Goal: Information Seeking & Learning: Learn about a topic

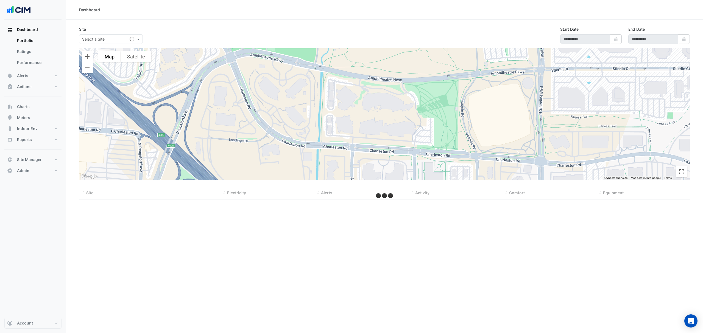
type input "**********"
select select "***"
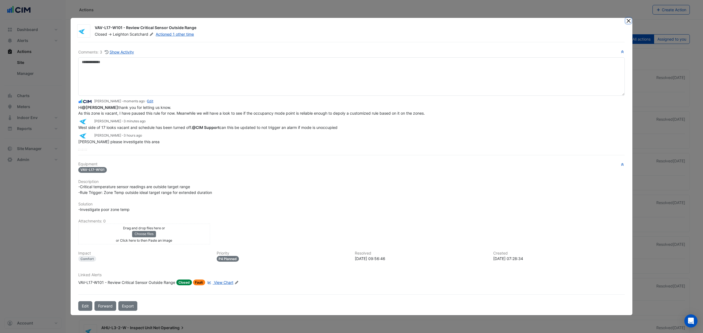
click at [629, 18] on button "Close" at bounding box center [629, 21] width 6 height 6
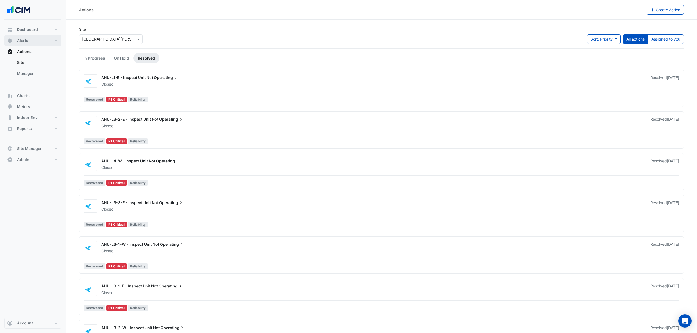
click at [32, 44] on button "Alerts" at bounding box center [32, 40] width 57 height 11
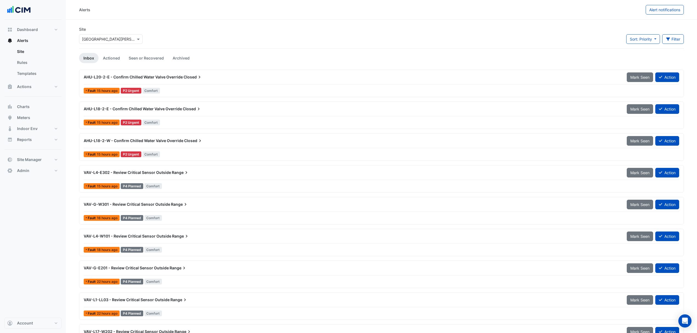
click at [111, 35] on div "Select a Site × One William Street" at bounding box center [111, 39] width 64 height 10
type input "********"
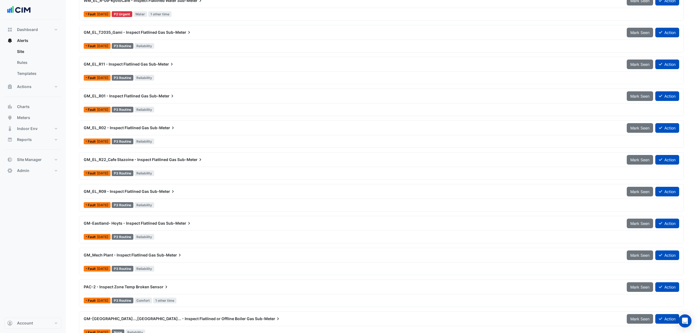
scroll to position [439, 0]
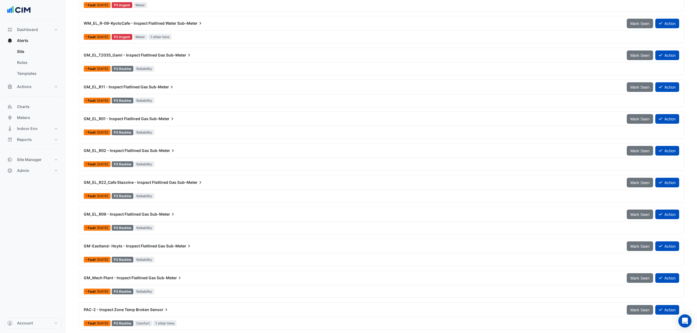
drag, startPoint x: 200, startPoint y: 153, endPoint x: 78, endPoint y: 55, distance: 156.2
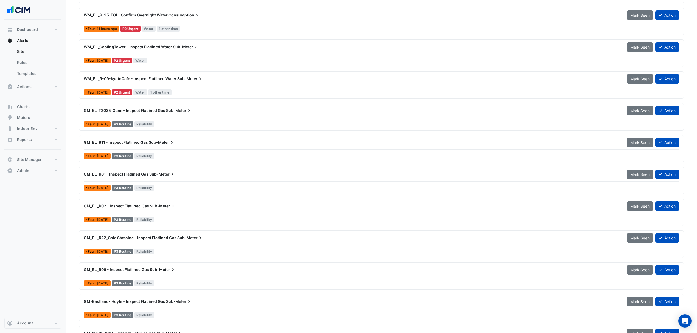
scroll to position [365, 0]
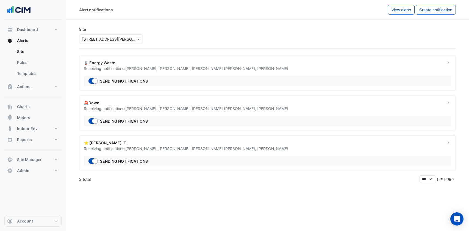
select select "******"
click at [35, 87] on button "Actions" at bounding box center [32, 86] width 57 height 11
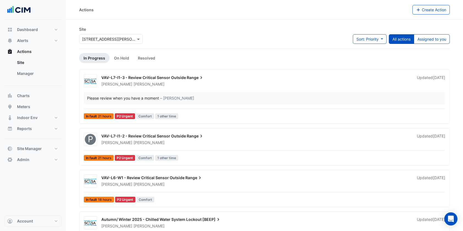
click at [25, 74] on link "Manager" at bounding box center [37, 73] width 49 height 11
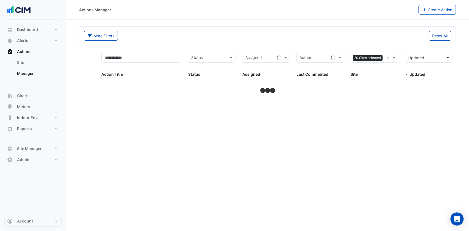
select select "***"
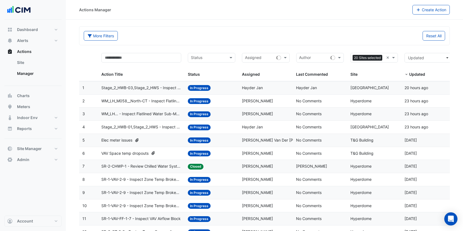
click at [419, 10] on icon "button" at bounding box center [418, 10] width 5 height 4
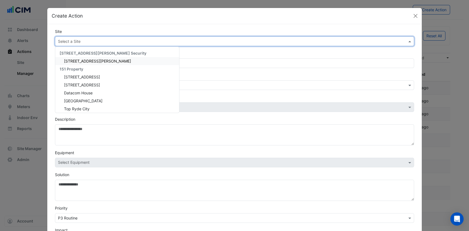
click at [78, 41] on input "text" at bounding box center [229, 42] width 342 height 6
click at [91, 30] on div "Site Select a Site 141 Walker Street Security 141 Walker Street 151 Property 1 …" at bounding box center [235, 38] width 366 height 18
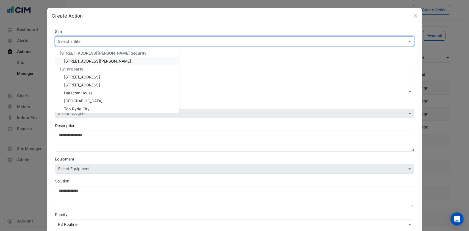
click at [68, 41] on input "text" at bounding box center [229, 42] width 342 height 6
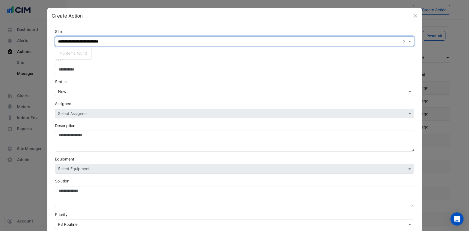
type input "**********"
click at [121, 18] on div "Create Action" at bounding box center [234, 16] width 375 height 16
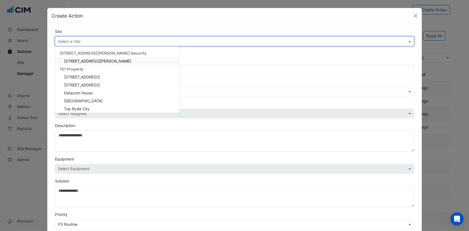
click at [77, 37] on div "Select a Site" at bounding box center [234, 42] width 359 height 10
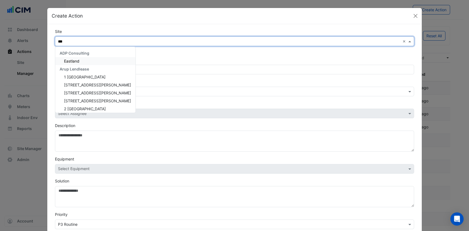
type input "****"
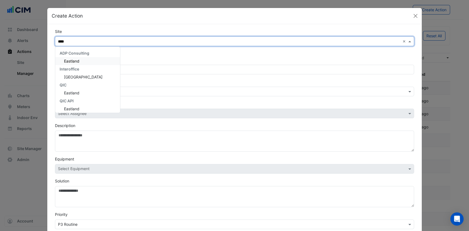
click at [69, 61] on span "Eastland" at bounding box center [71, 61] width 15 height 5
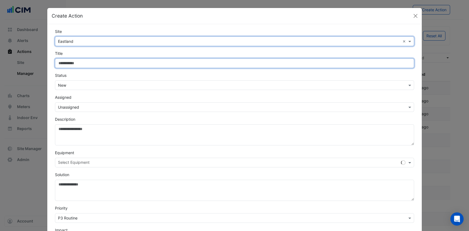
click at [70, 66] on input "Site" at bounding box center [234, 63] width 359 height 10
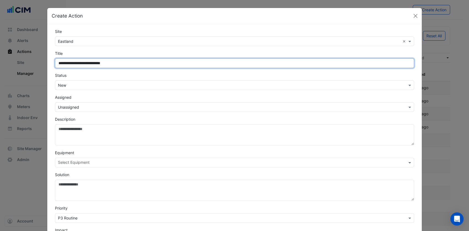
type input "**********"
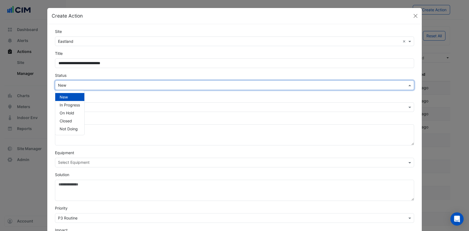
click at [60, 87] on input "text" at bounding box center [229, 86] width 342 height 6
click at [70, 103] on span "In Progress" at bounding box center [70, 105] width 20 height 5
click at [72, 110] on div "× Unassigned" at bounding box center [68, 107] width 21 height 6
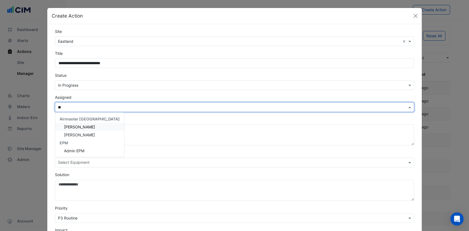
type input "*"
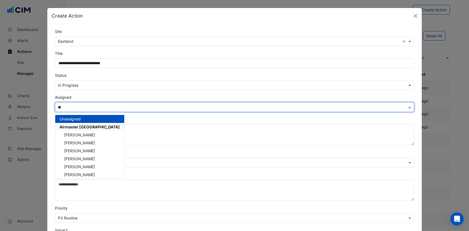
type input "***"
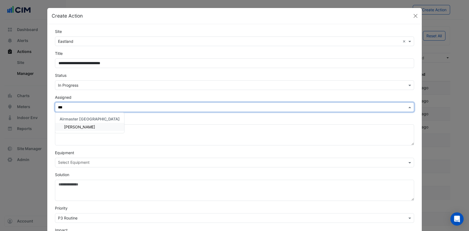
click at [73, 125] on span "[PERSON_NAME]" at bounding box center [79, 127] width 31 height 5
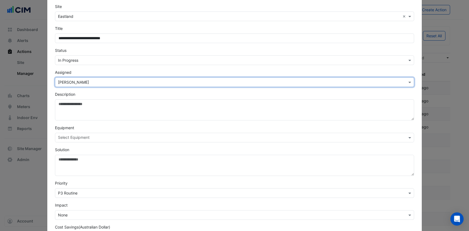
scroll to position [37, 0]
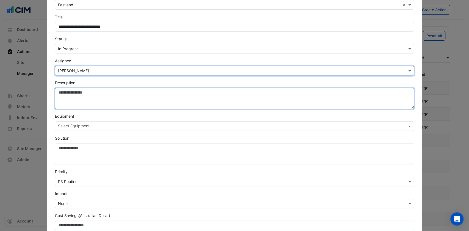
click at [69, 96] on textarea "Description" at bounding box center [234, 98] width 359 height 21
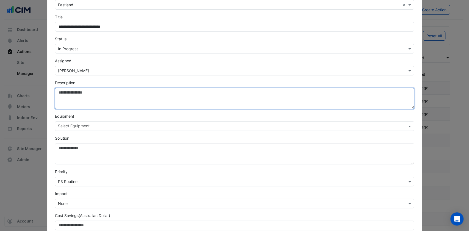
click at [84, 93] on textarea "Description" at bounding box center [234, 98] width 359 height 21
click at [153, 91] on textarea "**********" at bounding box center [234, 98] width 359 height 21
paste textarea "**********"
drag, startPoint x: 153, startPoint y: 91, endPoint x: 46, endPoint y: 83, distance: 107.4
click at [47, 83] on div "**********" at bounding box center [234, 122] width 375 height 269
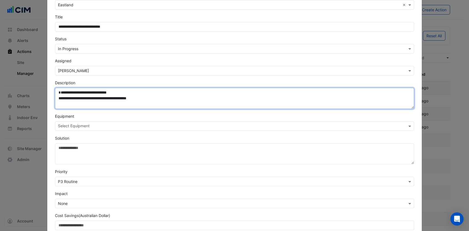
type textarea "**********"
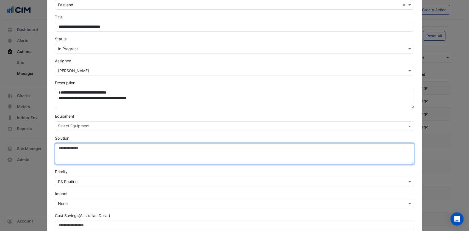
click at [63, 150] on textarea "Solution" at bounding box center [234, 153] width 359 height 21
paste textarea "**********"
type textarea "**********"
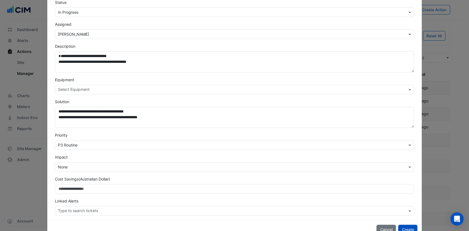
scroll to position [88, 0]
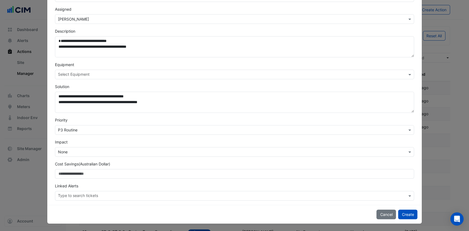
click at [75, 194] on input "text" at bounding box center [232, 197] width 349 height 6
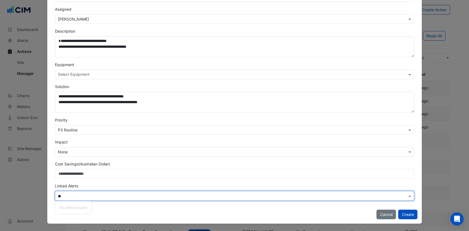
type input "*"
type input "*******"
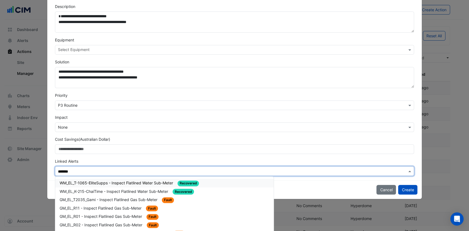
scroll to position [124, 0]
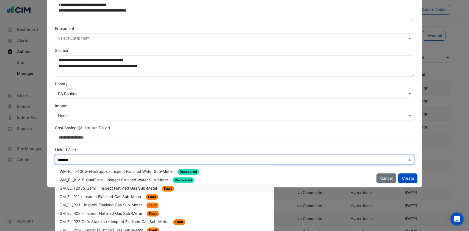
click at [101, 190] on div "GM_EL_T2035_Gami - Inspect Flatlined Gas Sub-Meter Fault" at bounding box center [165, 188] width 210 height 6
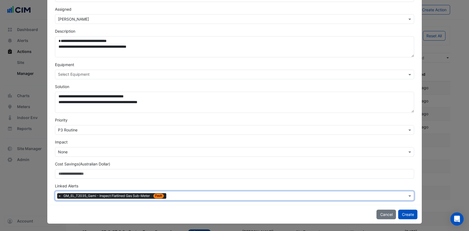
click at [190, 195] on ng-select "Type to search tickets × GM_EL_T2035_Gami - Inspect Flatlined Gas Sub-Meter Fau…" at bounding box center [234, 196] width 359 height 10
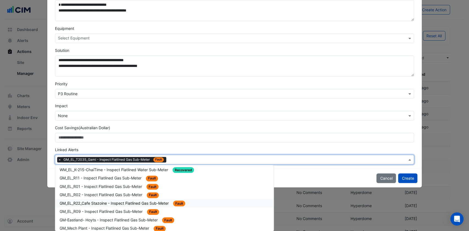
scroll to position [0, 0]
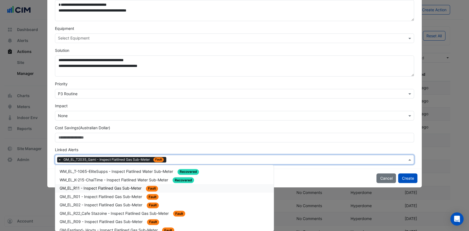
click at [106, 189] on span "GM_EL_R11 - Inspect Flatlined Gas Sub-Meter" at bounding box center [101, 188] width 83 height 5
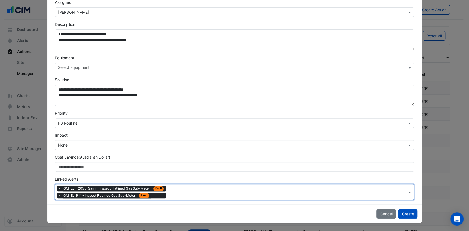
scroll to position [94, 0]
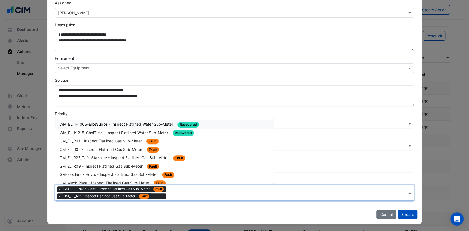
click at [173, 191] on input "text" at bounding box center [287, 194] width 238 height 6
click at [103, 140] on span "GM_EL_R01 - Inspect Flatlined Gas Sub-Meter" at bounding box center [101, 141] width 83 height 5
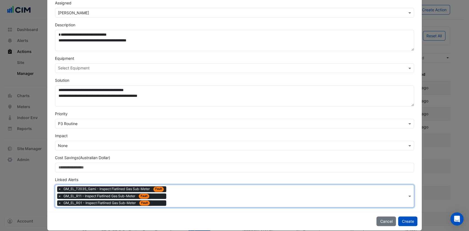
scroll to position [101, 0]
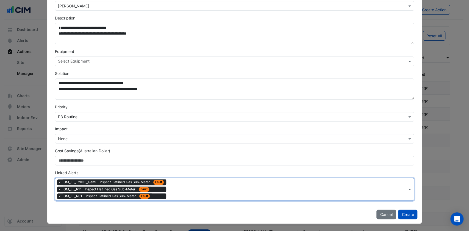
click at [181, 197] on div "Type to search tickets × GM_EL_T2035_Gami - Inspect Flatlined Gas Sub-Meter Fau…" at bounding box center [231, 189] width 352 height 22
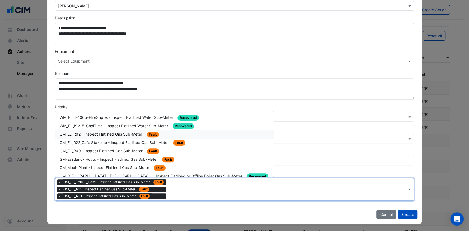
click at [99, 135] on span "GM_EL_R02 - Inspect Flatlined Gas Sub-Meter" at bounding box center [102, 134] width 84 height 5
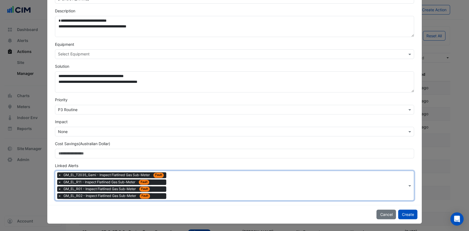
click at [185, 196] on div "Type to search tickets × GM_EL_T2035_Gami - Inspect Flatlined Gas Sub-Meter Fau…" at bounding box center [231, 185] width 352 height 29
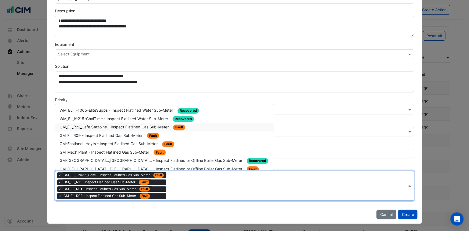
click at [84, 127] on span "GM_EL_R22_Cafe Stazoine - Inspect Flatlined Gas Sub-Meter" at bounding box center [115, 127] width 110 height 5
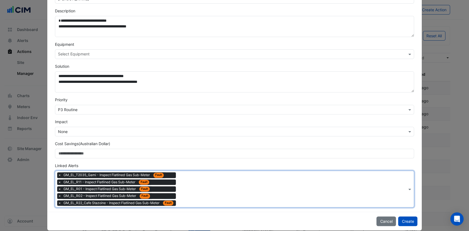
scroll to position [115, 0]
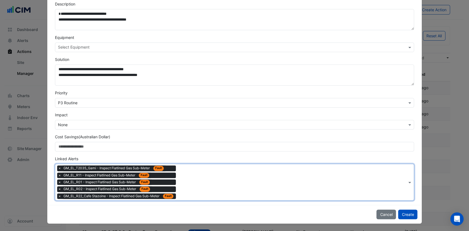
click at [192, 190] on div "Type to search tickets × GM_EL_T2035_Gami - Inspect Flatlined Gas Sub-Meter Fau…" at bounding box center [231, 182] width 352 height 36
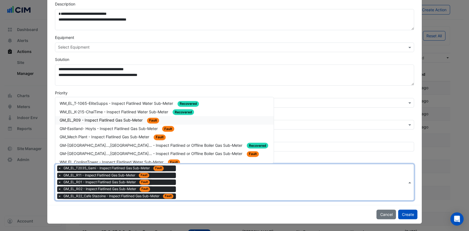
click at [85, 122] on div "GM_EL_R09 - Inspect Flatlined Gas Sub-Meter Fault" at bounding box center [165, 120] width 210 height 6
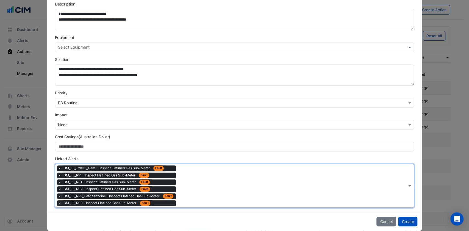
scroll to position [122, 0]
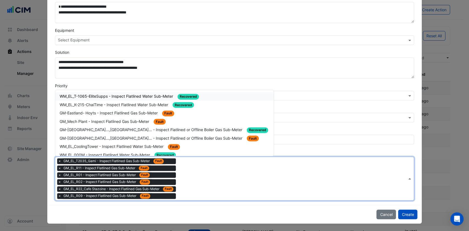
click at [195, 191] on div "Type to search tickets × GM_EL_T2035_Gami - Inspect Flatlined Gas Sub-Meter Fau…" at bounding box center [231, 178] width 352 height 43
click at [83, 113] on span "GM-Eastland- Hoyts - Inspect Flatlined Gas Sub-Meter" at bounding box center [109, 113] width 99 height 5
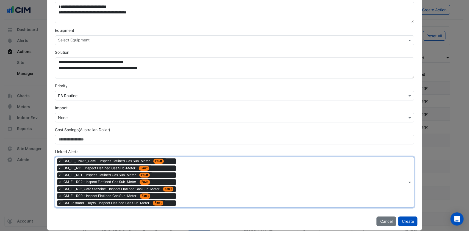
scroll to position [124, 0]
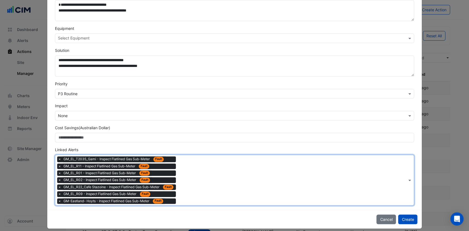
click at [191, 189] on div "Type to search tickets × GM_EL_T2035_Gami - Inspect Flatlined Gas Sub-Meter Fau…" at bounding box center [231, 180] width 352 height 50
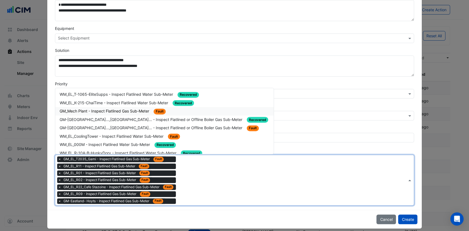
click at [114, 111] on span "GM_Mech Plant - Inspect Flatlined Gas Sub-Meter" at bounding box center [105, 111] width 91 height 5
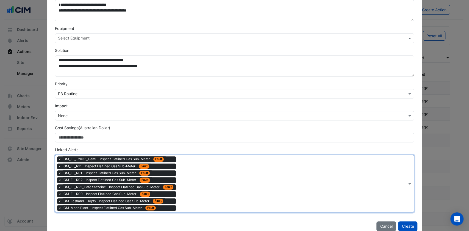
click at [199, 194] on div "Type to search tickets × GM_EL_T2035_Gami - Inspect Flatlined Gas Sub-Meter Fau…" at bounding box center [231, 183] width 352 height 57
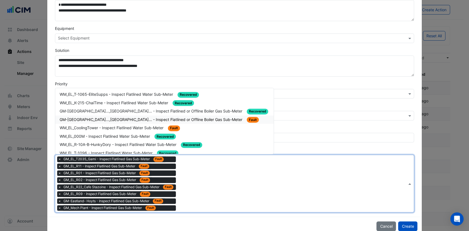
click at [108, 117] on div "GM-Eastland...,North-Mall... - Inspect Flatlined or Offline Boiler Gas Sub-Mete…" at bounding box center [165, 120] width 210 height 6
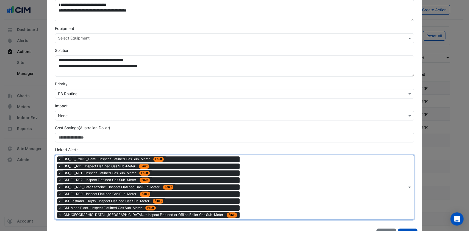
click at [218, 207] on div "Type to search tickets × GM_EL_T2035_Gami - Inspect Flatlined Gas Sub-Meter Fau…" at bounding box center [231, 187] width 352 height 64
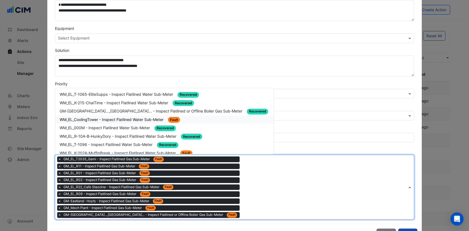
click at [140, 117] on span "WM_EL_CoolingTower - Inspect Flatlined Water Sub-Meter" at bounding box center [112, 119] width 105 height 5
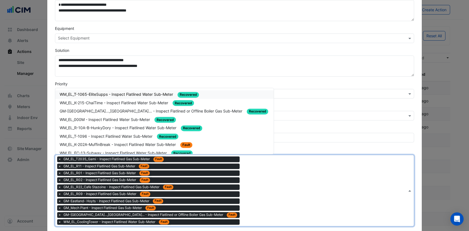
click at [214, 219] on div "Type to search tickets × GM_EL_T2035_Gami - Inspect Flatlined Gas Sub-Meter Fau…" at bounding box center [231, 190] width 352 height 71
click at [59, 222] on span "×" at bounding box center [59, 221] width 5 height 5
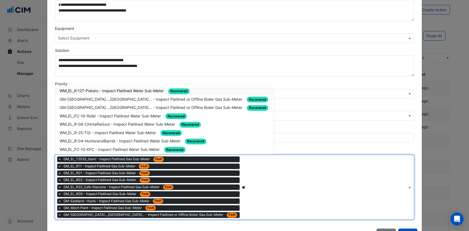
scroll to position [635, 0]
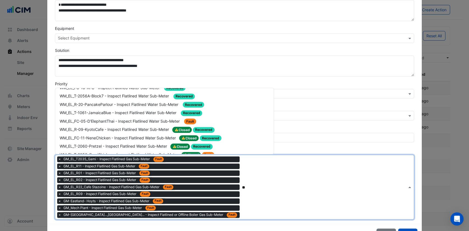
type input "*"
click at [329, 149] on div "Linked Alerts Type to search tickets × GM_EL_T2035_Gami - Inspect Flatlined Gas…" at bounding box center [235, 183] width 366 height 72
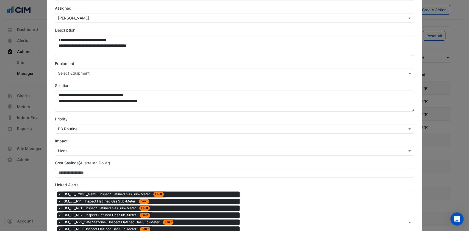
scroll to position [143, 0]
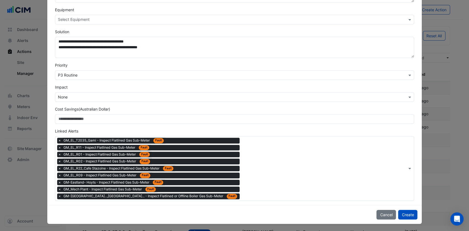
click at [411, 215] on button "Create" at bounding box center [407, 215] width 19 height 10
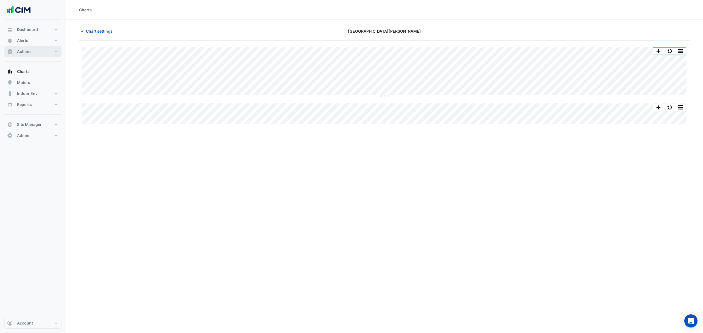
click at [38, 53] on button "Actions" at bounding box center [32, 51] width 57 height 11
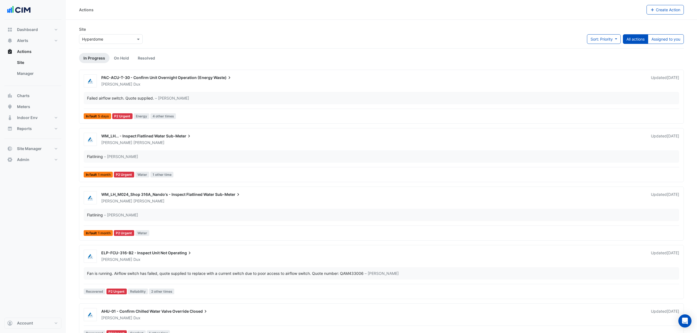
click at [33, 72] on link "Manager" at bounding box center [37, 73] width 49 height 11
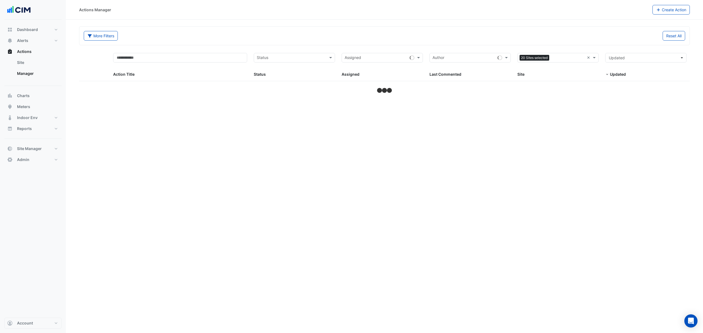
select select "***"
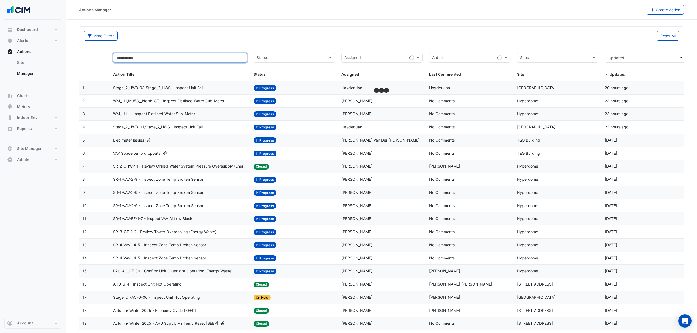
click at [169, 60] on input "text" at bounding box center [180, 58] width 134 height 10
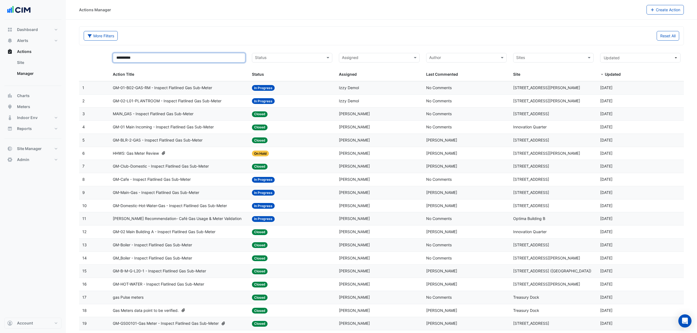
type input "**********"
click at [166, 90] on span "GM-01-B02-GAS-RM - Inspect Flatlined Gas Sub-Meter" at bounding box center [162, 88] width 99 height 6
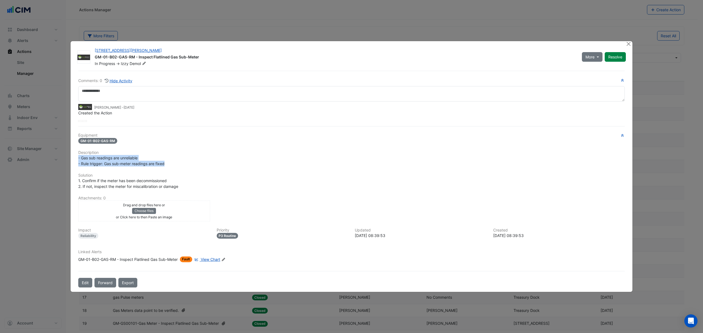
drag, startPoint x: 172, startPoint y: 172, endPoint x: 75, endPoint y: 157, distance: 98.0
click at [75, 157] on div "100 Arthur Street GM-01-B02-GAS-RM - Inspect Flatlined Gas Sub-Meter In Progres…" at bounding box center [352, 166] width 562 height 251
copy span "- Gas sub readings are unreliable - Rule trigger: Gas sub-meter readings are fi…"
drag, startPoint x: 181, startPoint y: 185, endPoint x: 76, endPoint y: 181, distance: 104.4
click at [76, 181] on div "1. Confirm if the meter has been decommissioned 2. If not, inspect the meter fo…" at bounding box center [351, 184] width 553 height 12
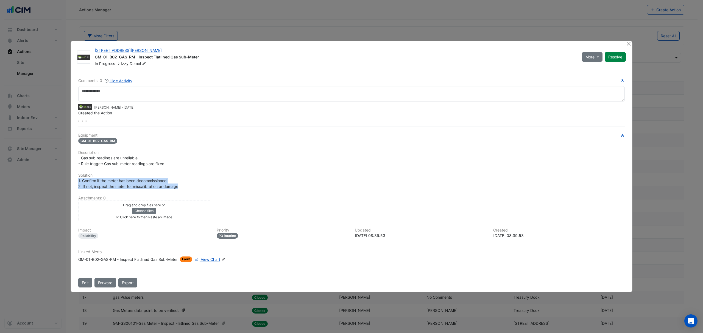
copy span "1. Confirm if the meter has been decommissioned 2. If not, inspect the meter fo…"
click at [628, 45] on button "Close" at bounding box center [629, 44] width 6 height 6
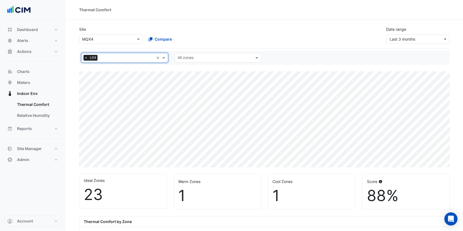
select select "***"
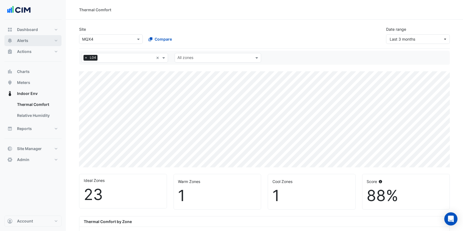
click at [23, 41] on span "Alerts" at bounding box center [22, 40] width 11 height 5
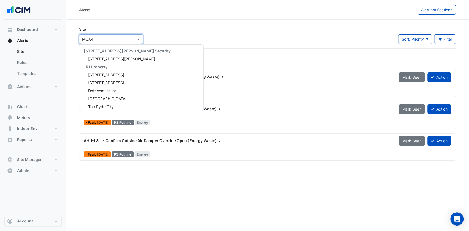
click at [97, 40] on input "text" at bounding box center [105, 40] width 47 height 6
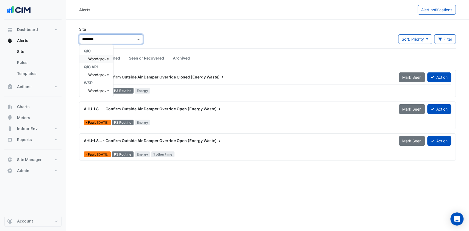
type input "*********"
click at [101, 58] on span "Woodgrove" at bounding box center [98, 59] width 21 height 5
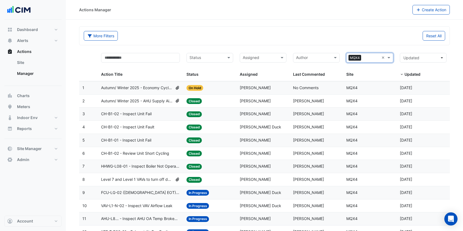
select select "***"
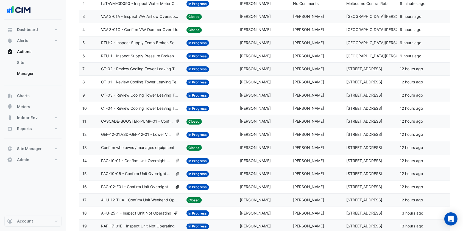
scroll to position [146, 0]
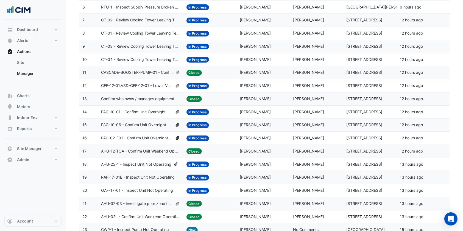
drag, startPoint x: 142, startPoint y: 111, endPoint x: 454, endPoint y: 81, distance: 313.6
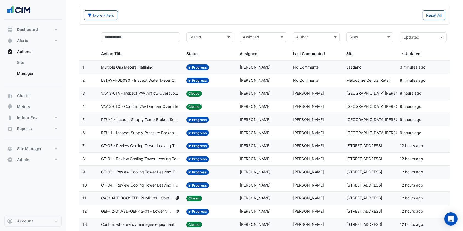
scroll to position [0, 0]
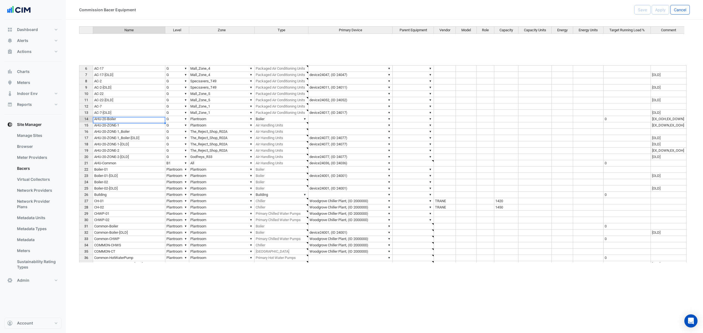
scroll to position [48, 0]
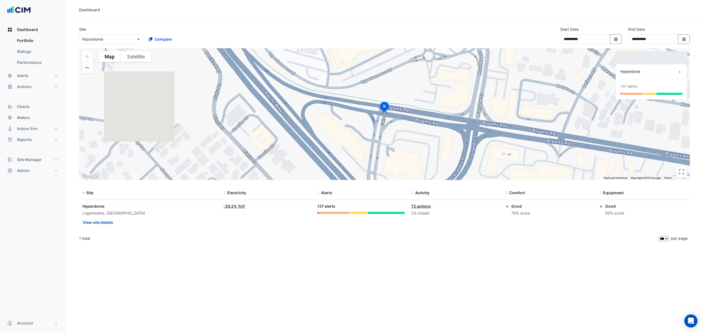
select select "***"
click at [48, 90] on button "Actions" at bounding box center [32, 86] width 57 height 11
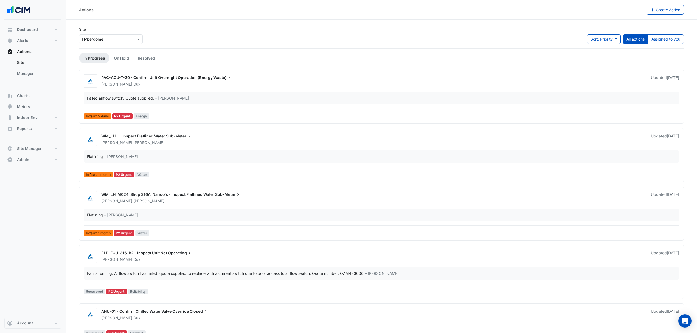
click at [31, 72] on link "Manager" at bounding box center [37, 73] width 49 height 11
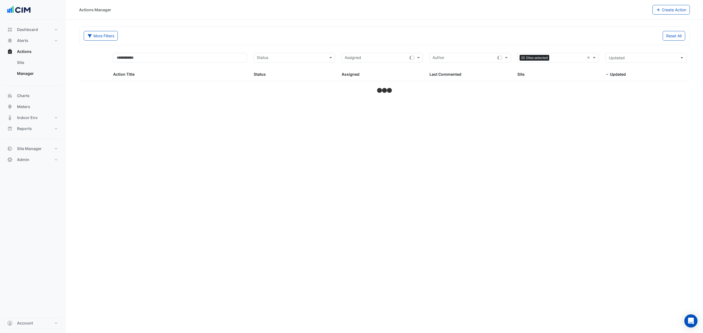
select select "***"
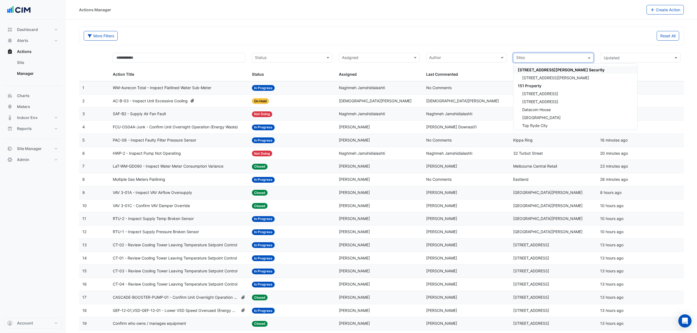
click at [526, 57] on input "text" at bounding box center [551, 58] width 68 height 6
click at [534, 44] on div "More Filters Reset All" at bounding box center [381, 36] width 605 height 18
click at [532, 55] on input "text" at bounding box center [551, 58] width 68 height 6
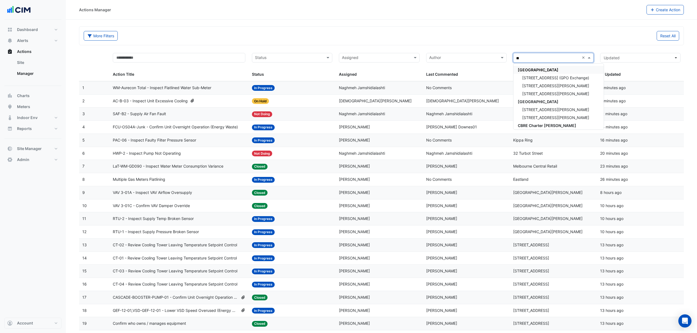
type input "***"
click at [534, 77] on span "[STREET_ADDRESS][PERSON_NAME]" at bounding box center [556, 78] width 67 height 5
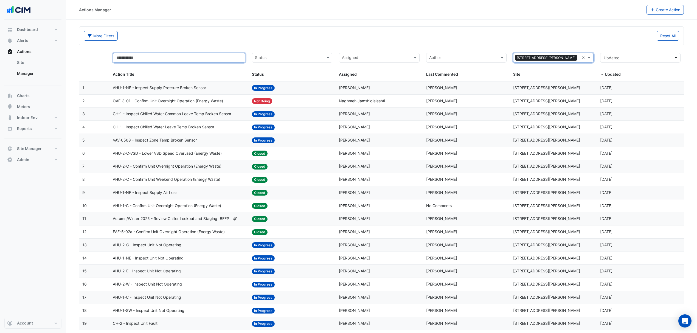
click at [182, 60] on input "text" at bounding box center [179, 58] width 133 height 10
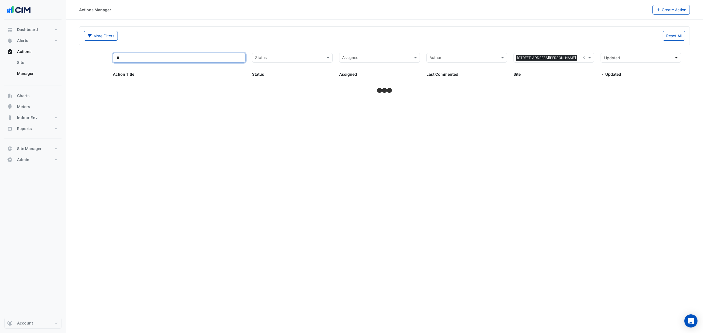
type input "*"
select select "***"
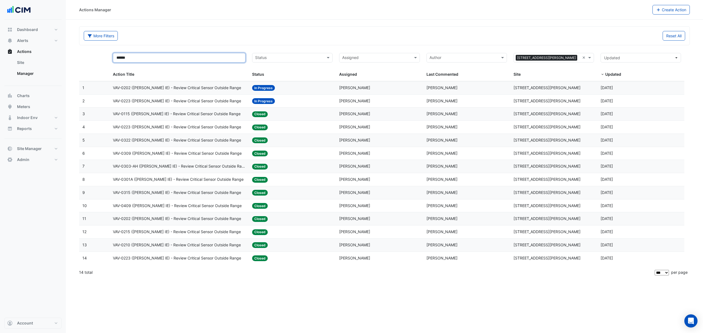
type input "******"
click at [185, 117] on span "VAV-0115 (NABERS IE) - Review Critical Sensor Outside Range" at bounding box center [177, 114] width 128 height 6
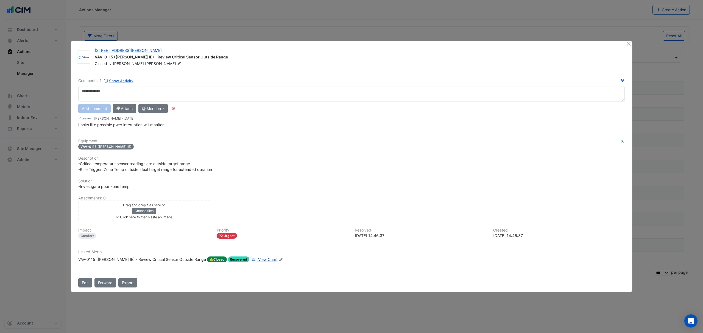
click at [258, 259] on span "View Chart" at bounding box center [267, 259] width 19 height 5
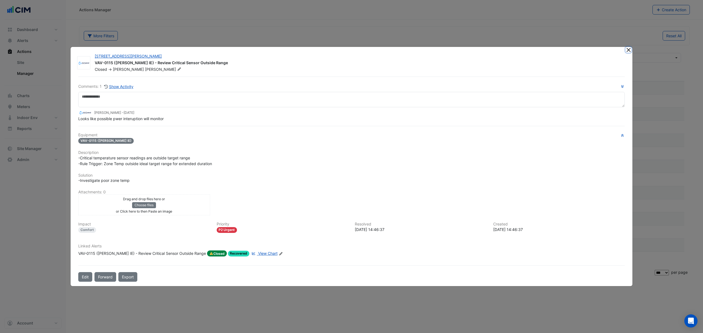
click at [627, 50] on button "Close" at bounding box center [629, 50] width 6 height 6
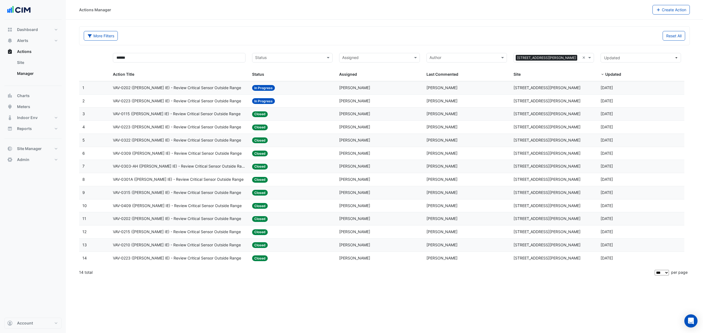
click at [205, 127] on span "VAV-0223 (NABERS IE) - Review Critical Sensor Outside Range" at bounding box center [177, 127] width 128 height 6
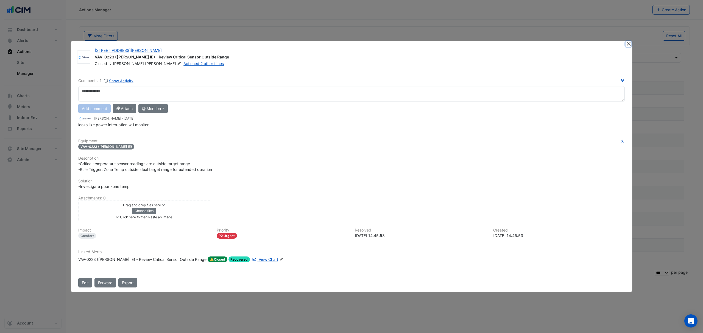
click at [630, 43] on button "Close" at bounding box center [629, 44] width 6 height 6
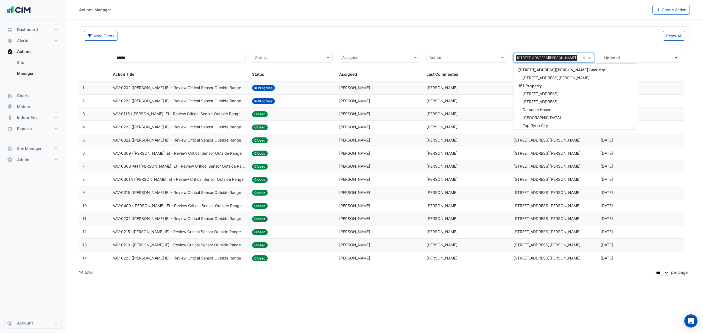
click at [579, 59] on input "text" at bounding box center [579, 58] width 1 height 6
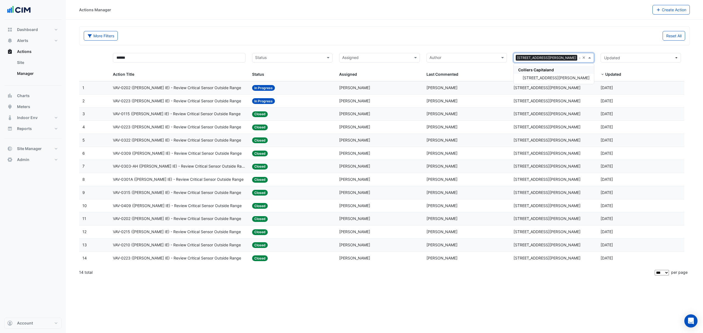
type input "*******"
click at [538, 78] on span "[STREET_ADDRESS][PERSON_NAME]" at bounding box center [556, 78] width 67 height 5
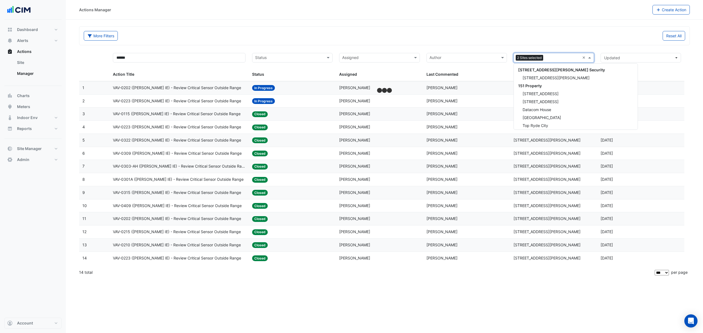
click at [553, 59] on input "text" at bounding box center [562, 58] width 35 height 6
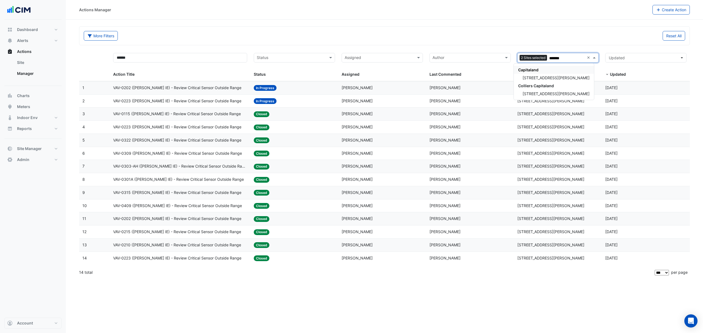
type input "********"
click at [561, 76] on div "[STREET_ADDRESS][PERSON_NAME]" at bounding box center [554, 78] width 80 height 8
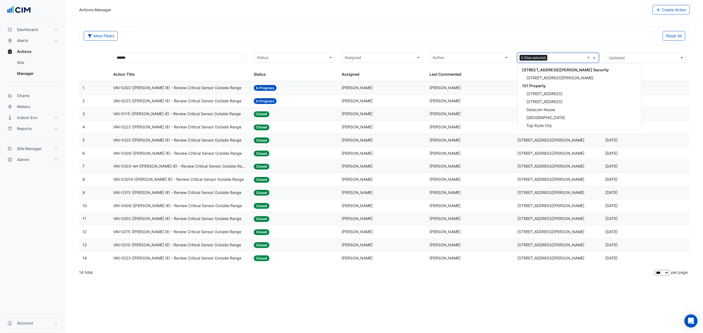
click at [556, 57] on input "text" at bounding box center [566, 58] width 35 height 6
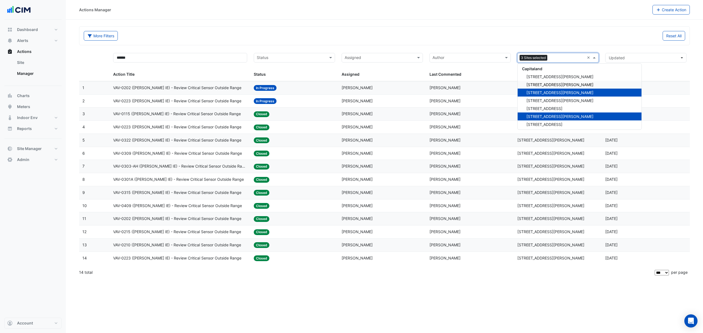
scroll to position [2577, 0]
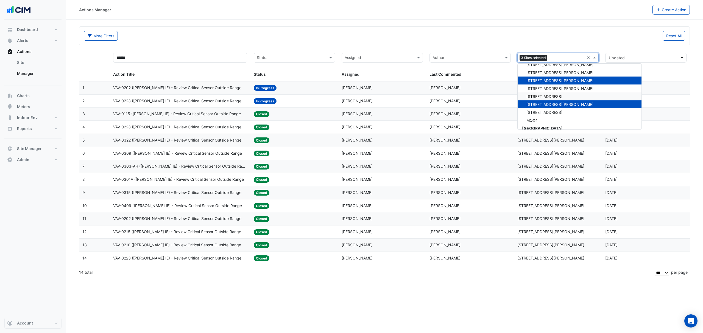
click at [550, 97] on span "[STREET_ADDRESS]" at bounding box center [544, 96] width 36 height 5
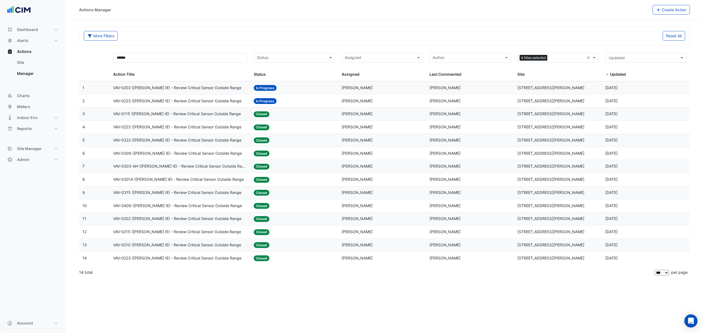
click at [163, 116] on span "VAV-0115 (NABERS IE) - Review Critical Sensor Outside Range" at bounding box center [177, 114] width 128 height 6
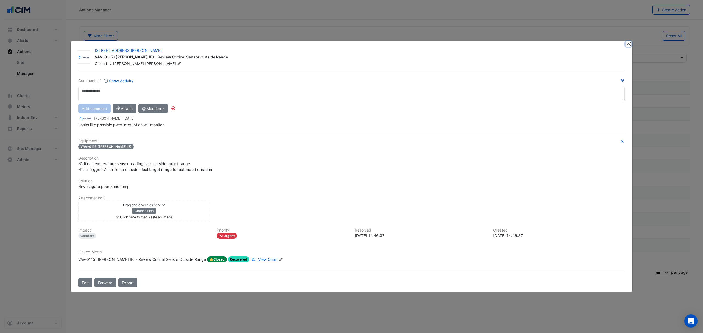
click at [630, 44] on button "Close" at bounding box center [629, 44] width 6 height 6
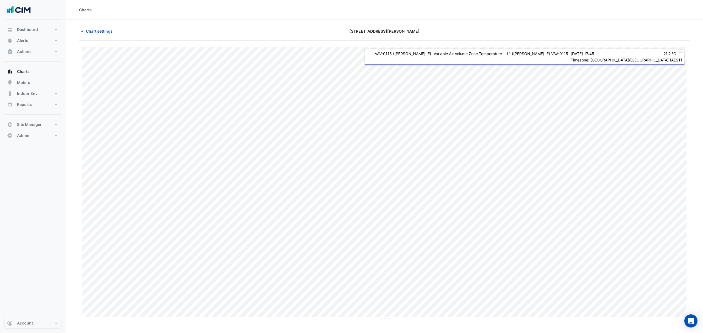
type input "**********"
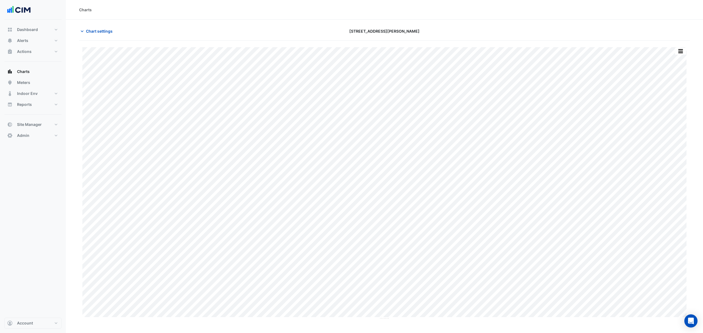
click at [102, 31] on span "Chart settings" at bounding box center [99, 31] width 27 height 6
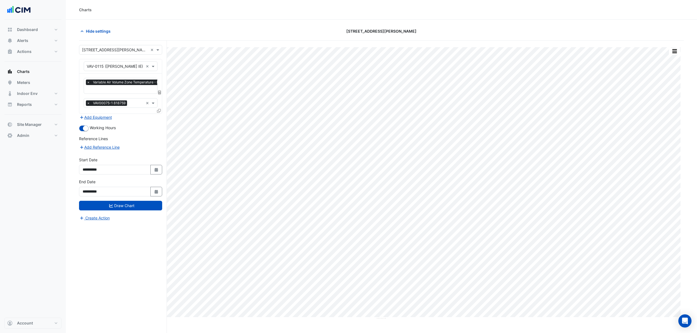
click at [155, 194] on button "Select Date" at bounding box center [156, 192] width 12 height 10
click at [142, 119] on span "Next month" at bounding box center [141, 119] width 4 height 4
select select "*"
click at [120, 154] on div "15" at bounding box center [123, 154] width 9 height 9
type input "**********"
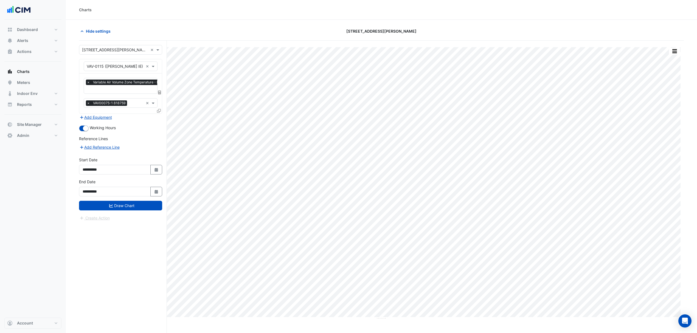
click at [120, 204] on button "Draw Chart" at bounding box center [120, 206] width 83 height 10
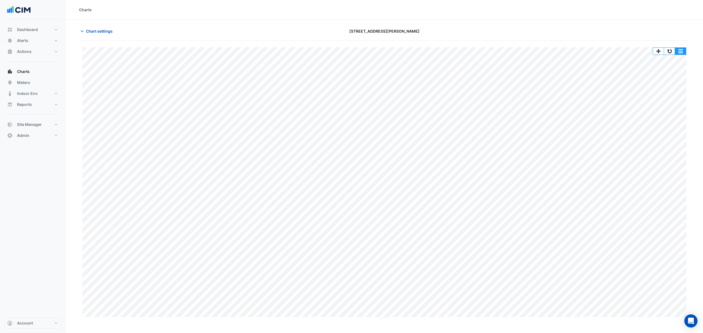
click at [683, 53] on button "button" at bounding box center [680, 51] width 11 height 7
click at [667, 64] on div "Print" at bounding box center [669, 60] width 33 height 9
click at [680, 52] on button "button" at bounding box center [680, 51] width 11 height 7
click at [674, 80] on div "Save as PNG" at bounding box center [669, 79] width 33 height 9
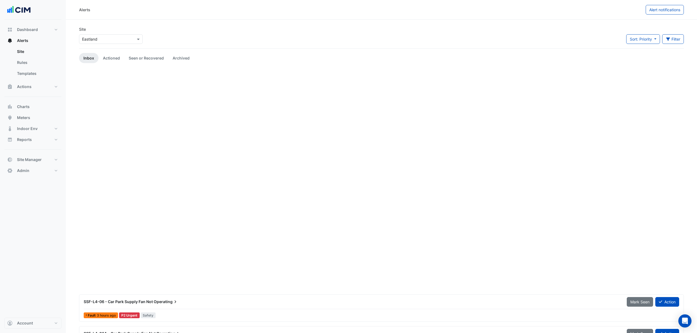
scroll to position [365, 0]
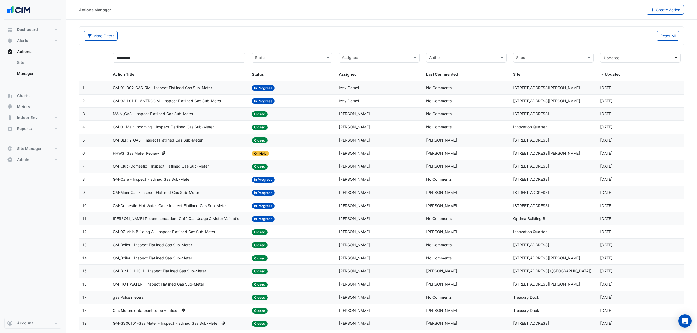
select select "***"
click at [36, 113] on button "Indoor Env" at bounding box center [32, 117] width 57 height 11
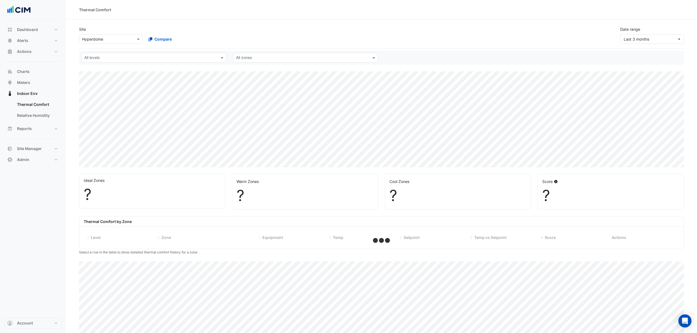
select select "***"
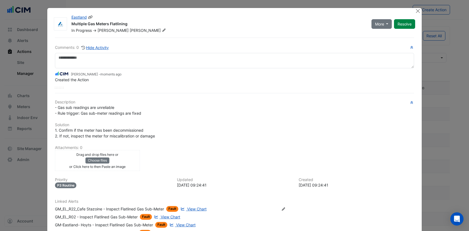
select select "***"
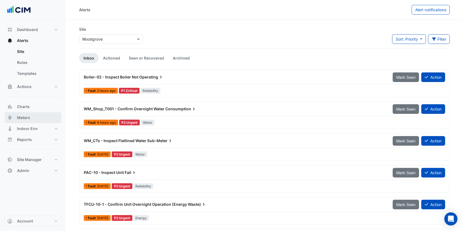
drag, startPoint x: 32, startPoint y: 115, endPoint x: 49, endPoint y: 107, distance: 18.9
click at [32, 115] on button "Meters" at bounding box center [32, 117] width 57 height 11
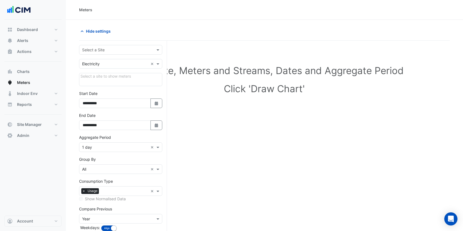
drag, startPoint x: 123, startPoint y: 45, endPoint x: 120, endPoint y: 48, distance: 3.5
click at [121, 48] on div "Select a Site" at bounding box center [120, 50] width 83 height 10
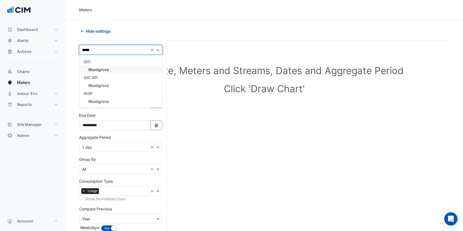
type input "******"
click at [102, 71] on span "Woodgrove" at bounding box center [98, 69] width 21 height 5
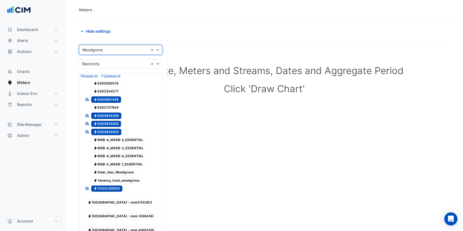
click at [127, 66] on input "text" at bounding box center [115, 64] width 66 height 6
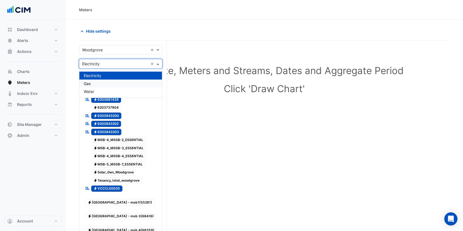
click at [111, 80] on div "Gas" at bounding box center [120, 84] width 83 height 8
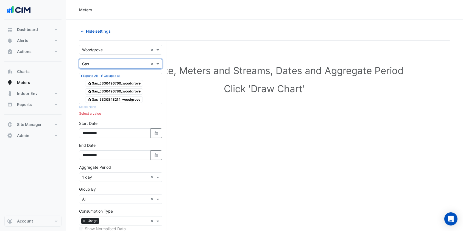
click at [128, 81] on span "Gas Gas_5330496760_woodgrove" at bounding box center [114, 83] width 58 height 7
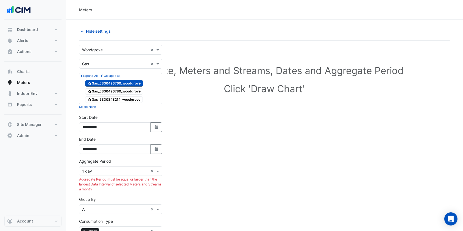
click at [111, 92] on span "Gas Gas_5330496780_woodgrove" at bounding box center [114, 91] width 58 height 7
click at [110, 101] on span "Gas Gas_5330848214_woodgrove" at bounding box center [114, 99] width 58 height 7
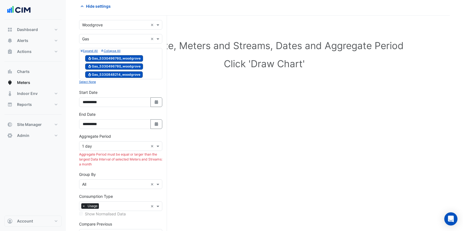
scroll to position [37, 0]
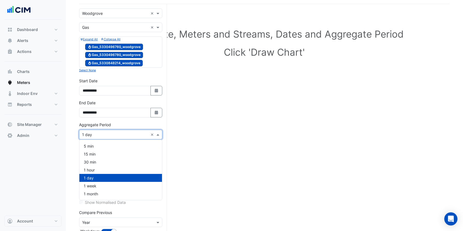
click at [112, 136] on input "text" at bounding box center [115, 135] width 66 height 6
click at [91, 193] on span "1 month" at bounding box center [91, 194] width 14 height 5
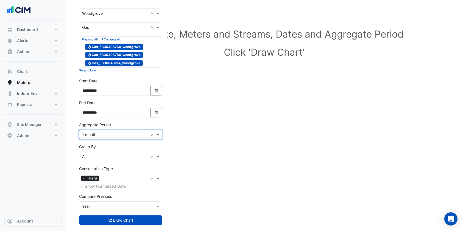
scroll to position [45, 0]
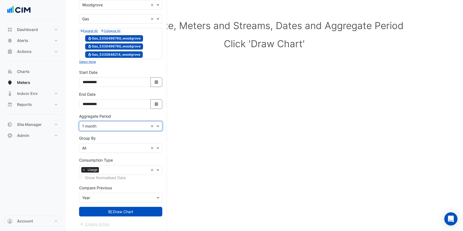
click at [100, 207] on form "**********" at bounding box center [120, 113] width 83 height 227
click at [100, 210] on button "Draw Chart" at bounding box center [120, 212] width 83 height 10
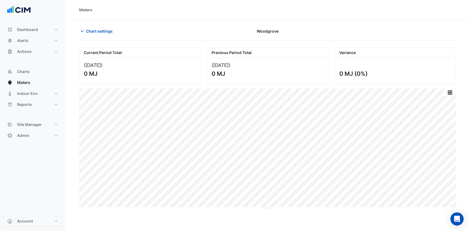
click at [101, 33] on span "Chart settings" at bounding box center [99, 31] width 27 height 6
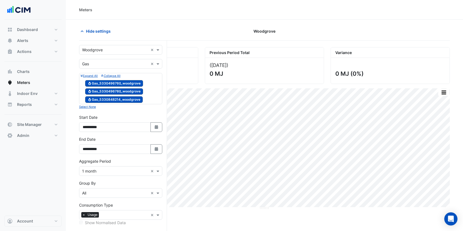
click at [107, 63] on input "text" at bounding box center [115, 64] width 66 height 6
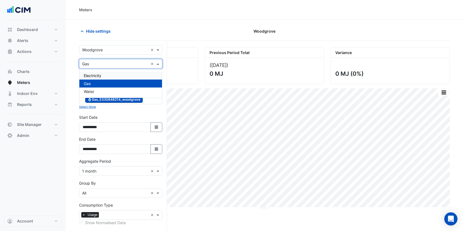
click at [97, 75] on span "Electricity" at bounding box center [93, 75] width 18 height 5
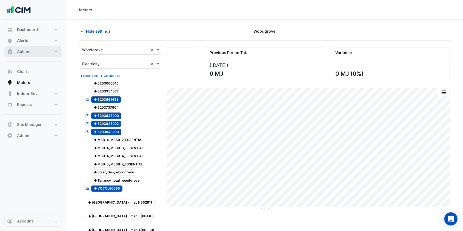
click at [38, 49] on button "Actions" at bounding box center [32, 51] width 57 height 11
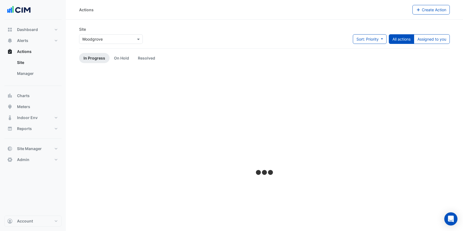
click at [18, 76] on link "Manager" at bounding box center [37, 73] width 49 height 11
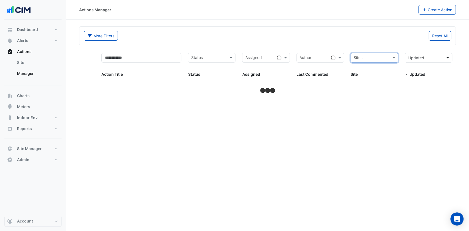
click at [383, 58] on input "text" at bounding box center [370, 58] width 35 height 6
type input "*********"
click at [366, 72] on div "QIC" at bounding box center [374, 70] width 47 height 8
type input "*********"
click at [377, 79] on span "Woodgrove" at bounding box center [369, 77] width 21 height 5
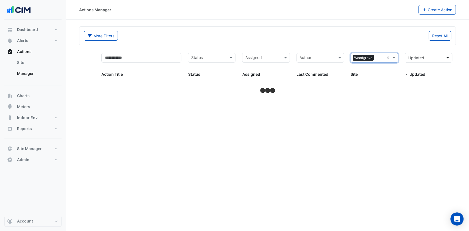
select select "***"
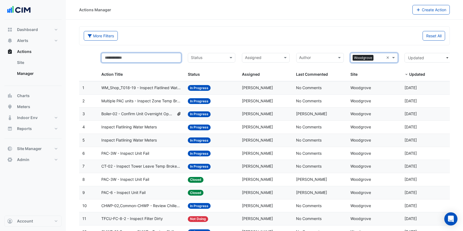
click at [119, 55] on input "text" at bounding box center [141, 58] width 80 height 10
type input "**"
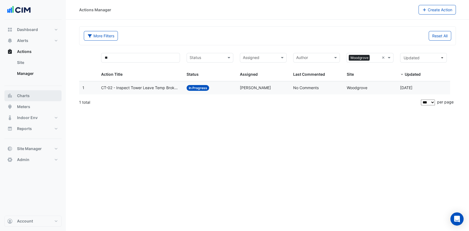
click at [33, 99] on button "Charts" at bounding box center [32, 95] width 57 height 11
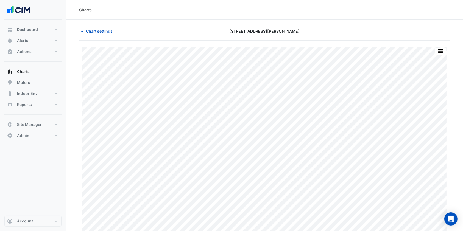
click at [105, 33] on span "Chart settings" at bounding box center [99, 31] width 27 height 6
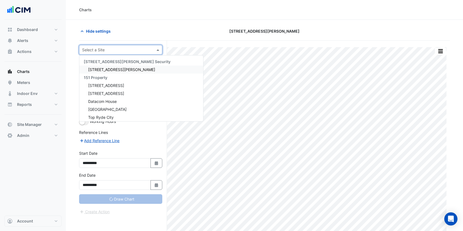
click at [104, 52] on input "text" at bounding box center [115, 50] width 66 height 6
type input "*"
type input "**********"
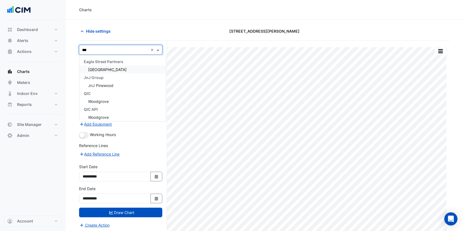
type input "****"
click at [100, 101] on span "Woodgrove" at bounding box center [98, 101] width 21 height 5
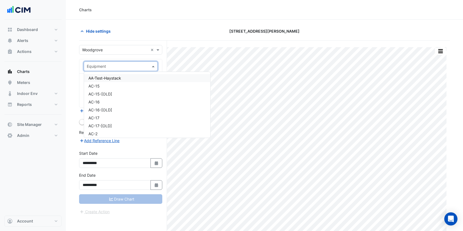
click at [150, 66] on span at bounding box center [153, 66] width 7 height 6
type input "**"
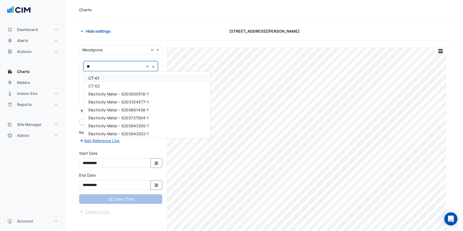
click at [112, 76] on div "CT-01" at bounding box center [147, 78] width 126 height 8
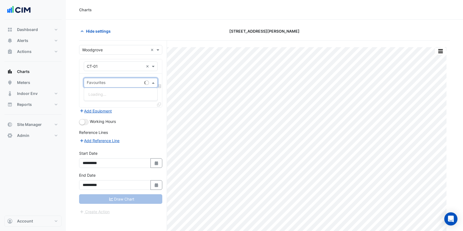
click at [152, 80] on span at bounding box center [153, 83] width 7 height 6
type input "***"
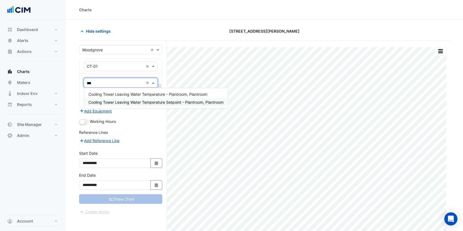
click at [154, 103] on span "Cooling Tower Leaving Water Temperature Setpoint - Plantroom, Plantroom" at bounding box center [155, 102] width 135 height 5
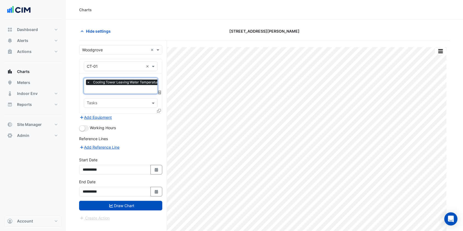
click at [158, 109] on icon at bounding box center [159, 111] width 4 height 4
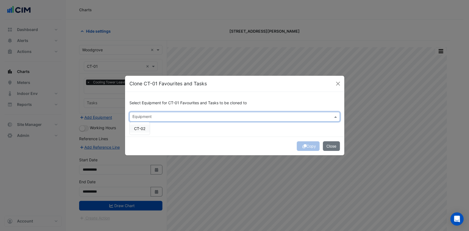
click at [177, 112] on div "Equipment" at bounding box center [234, 117] width 210 height 10
click at [136, 129] on span "CT-02" at bounding box center [139, 128] width 11 height 5
click at [296, 188] on ngb-modal-window "Clone CT-01 Favourites and Tasks Select Equipment for CT-01 Favourites and Task…" at bounding box center [234, 115] width 469 height 231
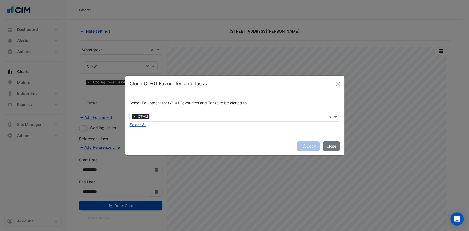
click at [306, 146] on div "Copy Close" at bounding box center [234, 146] width 219 height 19
click at [303, 145] on icon "submit" at bounding box center [304, 146] width 4 height 4
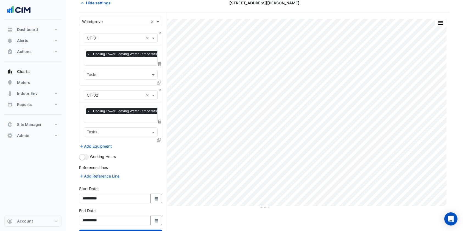
scroll to position [49, 0]
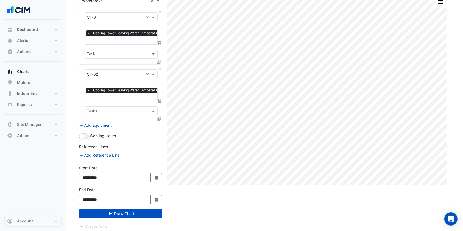
click at [163, 179] on div "**********" at bounding box center [121, 176] width 90 height 22
click at [160, 178] on button "Select Date" at bounding box center [156, 178] width 12 height 10
select select "*"
select select "****"
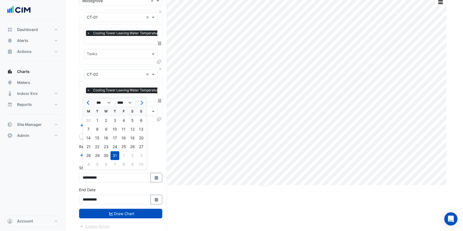
click at [87, 102] on span "Previous month" at bounding box center [89, 103] width 4 height 4
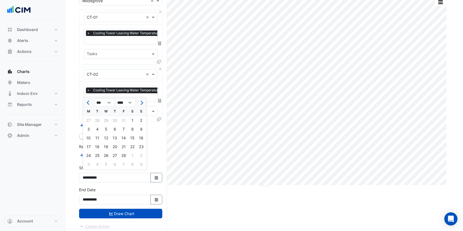
click at [87, 102] on span "Previous month" at bounding box center [89, 103] width 4 height 4
click at [86, 102] on button "Previous month" at bounding box center [88, 102] width 7 height 9
select select "**"
select select "****"
click at [142, 122] on div "1" at bounding box center [141, 120] width 9 height 9
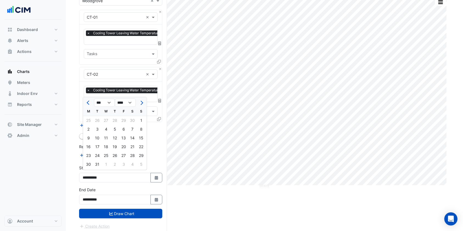
type input "**********"
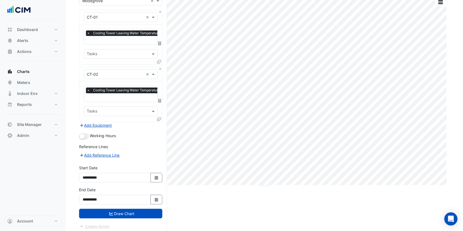
click at [115, 217] on form "Select a Site × Woodgrove × Equipment × CT-01 × Favourites × Cooling Tower Leav…" at bounding box center [120, 113] width 83 height 234
click at [120, 213] on button "Draw Chart" at bounding box center [120, 214] width 83 height 10
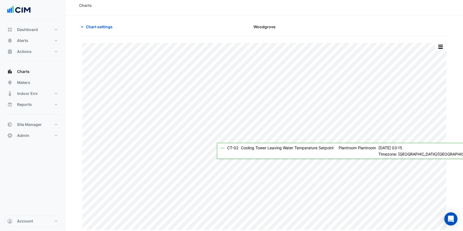
scroll to position [6, 0]
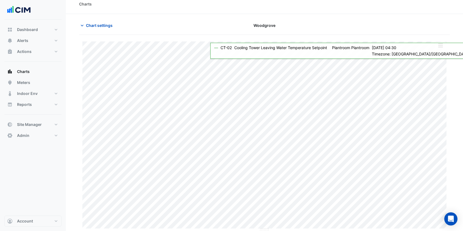
click at [442, 47] on button "button" at bounding box center [440, 45] width 11 height 7
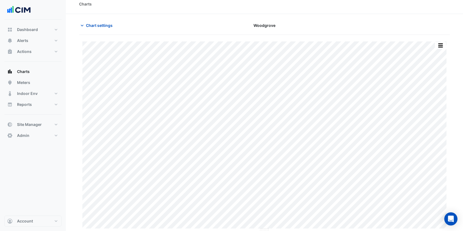
click at [103, 24] on span "Chart settings" at bounding box center [99, 26] width 27 height 6
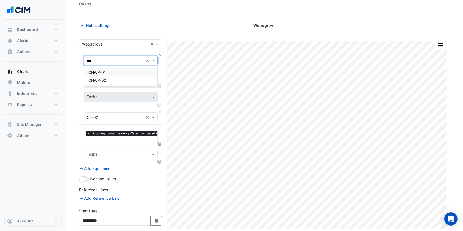
type input "**"
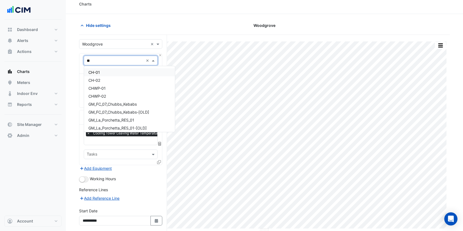
click at [112, 68] on div "CH-01 CH-02 CHWP-01 CHWP-02 GM_FC_07_Chubbs_Kebabs GM_FC_07_Chubbs_Kebabs-[OLD]…" at bounding box center [129, 99] width 91 height 66
click at [107, 71] on div "CH-01" at bounding box center [129, 72] width 91 height 8
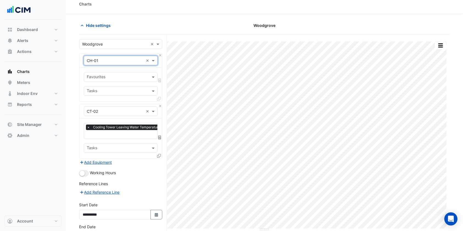
click at [152, 75] on span at bounding box center [153, 77] width 7 height 6
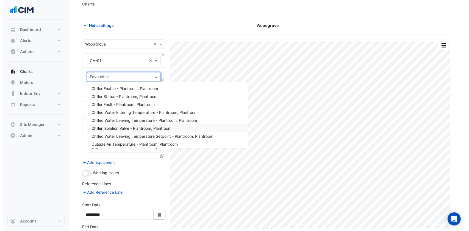
scroll to position [37, 0]
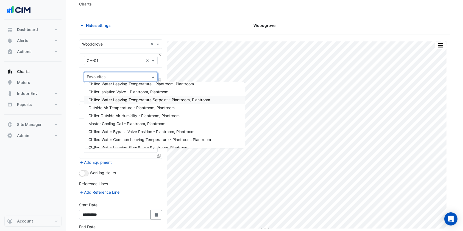
click at [141, 99] on span "Chilled Water Leaving Temperature Setpoint - Plantroom, Plantroom" at bounding box center [149, 99] width 122 height 5
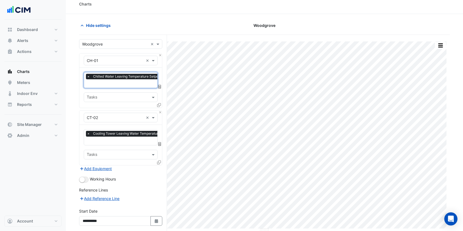
click at [161, 111] on div "Equipment × CT-02 ×" at bounding box center [120, 118] width 83 height 14
click at [161, 111] on button "Close" at bounding box center [160, 113] width 4 height 4
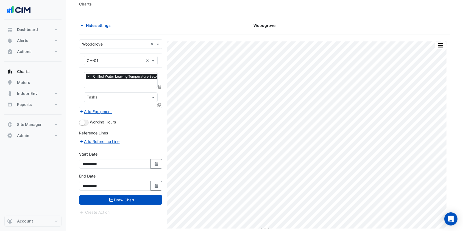
click at [160, 105] on icon at bounding box center [159, 105] width 4 height 4
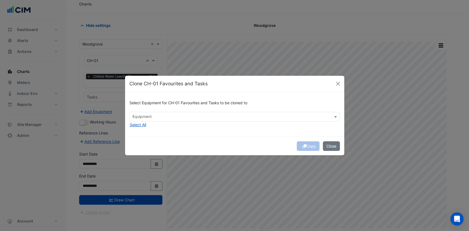
click at [159, 120] on div at bounding box center [231, 117] width 199 height 7
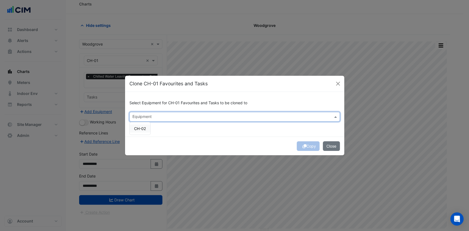
click at [145, 129] on span "CH-02" at bounding box center [140, 128] width 12 height 5
drag, startPoint x: 212, startPoint y: 137, endPoint x: 217, endPoint y: 139, distance: 5.2
click at [215, 139] on div "Copy Close" at bounding box center [234, 146] width 219 height 19
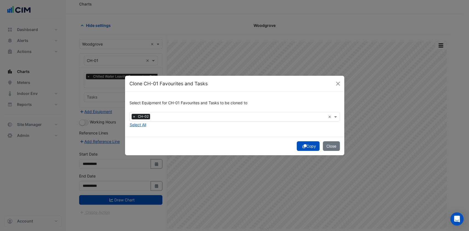
click at [306, 145] on button "Copy" at bounding box center [308, 146] width 23 height 10
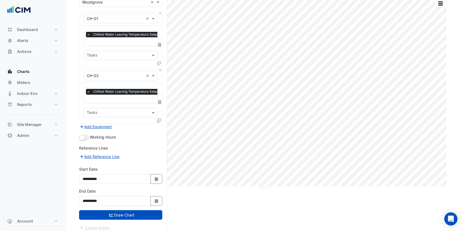
scroll to position [49, 0]
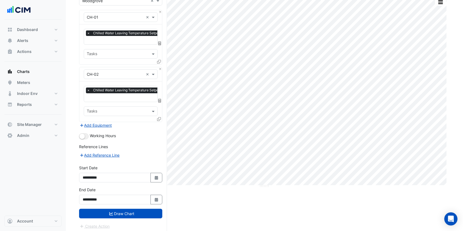
click at [125, 214] on button "Draw Chart" at bounding box center [120, 214] width 83 height 10
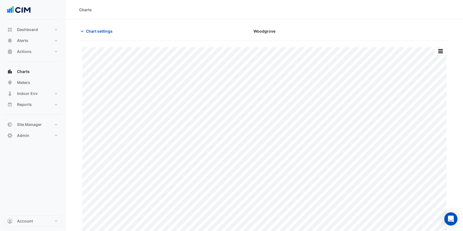
click at [108, 34] on span "Chart settings" at bounding box center [99, 31] width 27 height 6
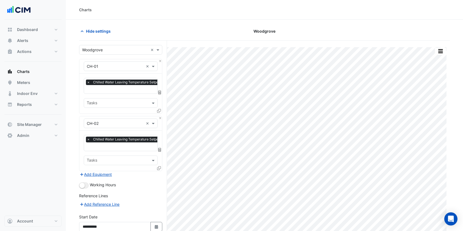
scroll to position [37, 0]
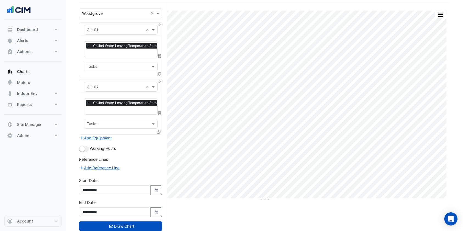
click at [159, 186] on button "Select Date" at bounding box center [156, 191] width 12 height 10
select select "**"
select select "****"
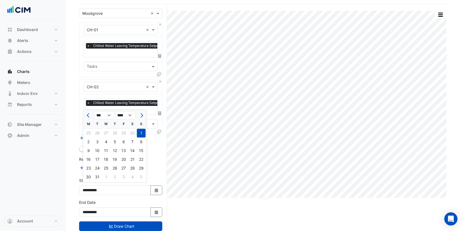
click at [88, 117] on button "Previous month" at bounding box center [88, 115] width 7 height 9
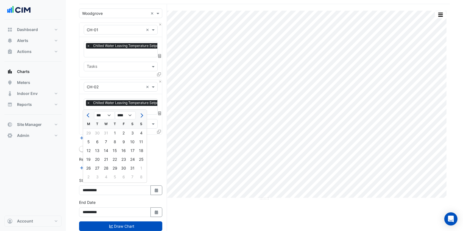
select select "*"
click at [91, 135] on div "1" at bounding box center [88, 133] width 9 height 9
type input "**********"
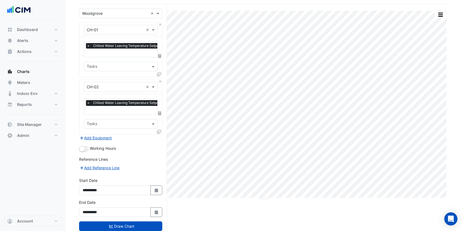
click at [124, 222] on button "Draw Chart" at bounding box center [120, 227] width 83 height 10
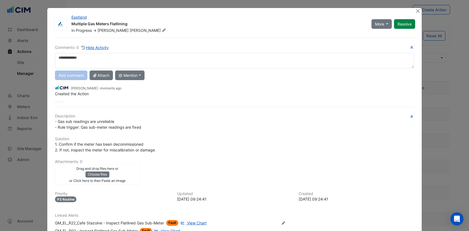
select select "***"
click at [415, 9] on button "Close" at bounding box center [418, 11] width 6 height 6
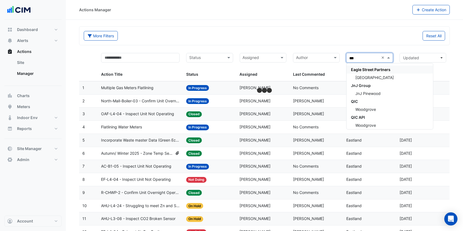
type input "****"
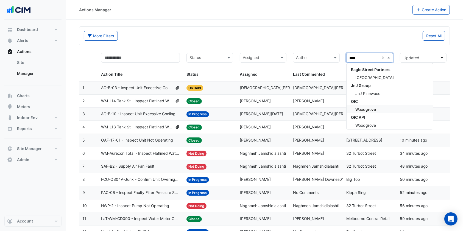
click at [372, 110] on span "Woodgrove" at bounding box center [365, 109] width 21 height 5
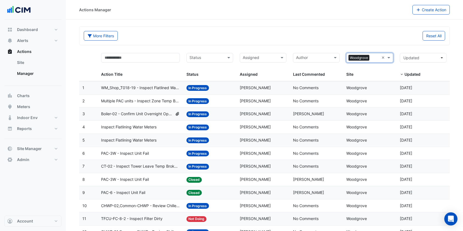
click at [114, 52] on datatable-header-cell "Action Title" at bounding box center [140, 66] width 85 height 32
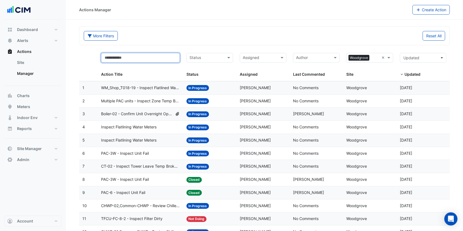
click at [114, 56] on input "text" at bounding box center [140, 58] width 79 height 10
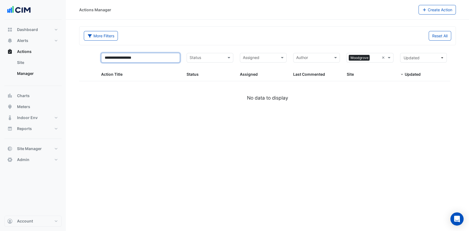
click at [145, 57] on input "**********" at bounding box center [140, 58] width 79 height 10
type input "**********"
select select "***"
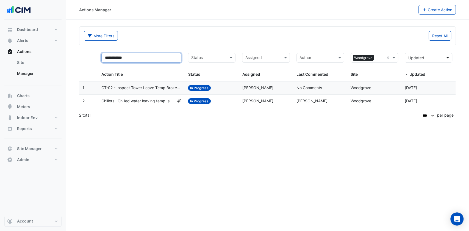
type input "**********"
click at [139, 100] on span "Chillers : Chilled water leaving temp. setpoint does not reset" at bounding box center [137, 101] width 73 height 6
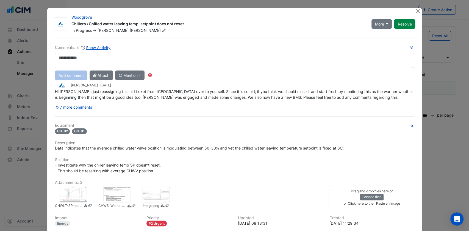
click at [81, 104] on div "Comments: 8 Show Activity Add comment Attach @ Mention Airmaster [GEOGRAPHIC_DA…" at bounding box center [235, 157] width 366 height 238
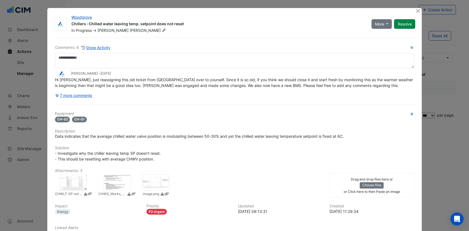
click at [85, 96] on button "7 more comments" at bounding box center [74, 96] width 38 height 10
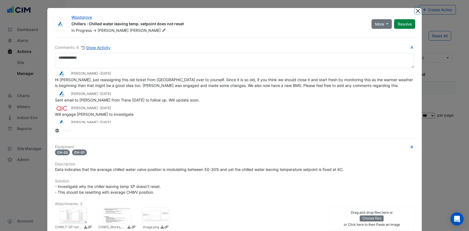
click at [415, 9] on button "Close" at bounding box center [418, 11] width 6 height 6
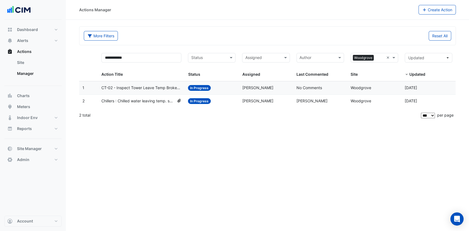
click at [153, 100] on span "Chillers : Chilled water leaving temp. setpoint does not reset" at bounding box center [137, 101] width 73 height 6
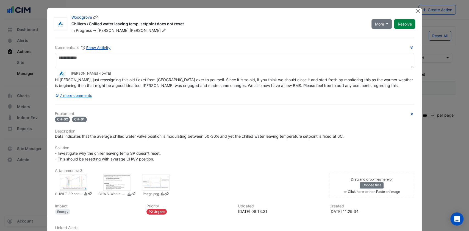
drag, startPoint x: 180, startPoint y: 23, endPoint x: 138, endPoint y: 22, distance: 42.0
click at [138, 22] on div "Chillers : Chilled water leaving temp. setpoint does not reset" at bounding box center [217, 24] width 293 height 7
copy div "setpoint does not reset"
click at [415, 10] on button "Close" at bounding box center [418, 11] width 6 height 6
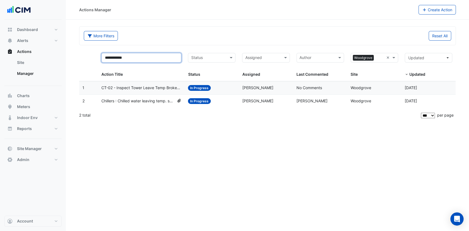
click at [147, 61] on input "**********" at bounding box center [141, 58] width 80 height 10
paste input "**********"
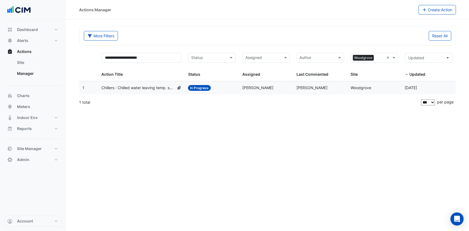
click at [146, 88] on span "Chillers : Chilled water leaving temp. setpoint does not reset" at bounding box center [137, 88] width 73 height 6
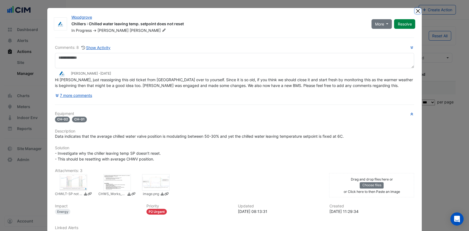
click at [416, 11] on button "Close" at bounding box center [418, 11] width 6 height 6
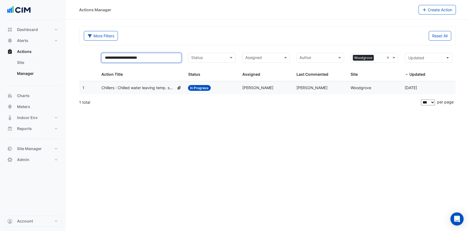
click at [159, 59] on input "**********" at bounding box center [141, 58] width 80 height 10
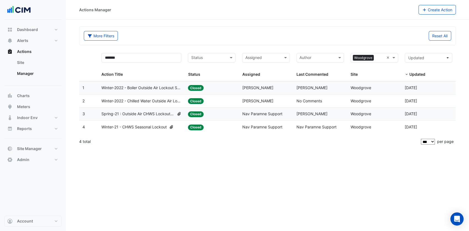
click at [145, 102] on span "Winter-2022 - Chilled Water Outside Air Lockout Setpoint" at bounding box center [141, 101] width 80 height 6
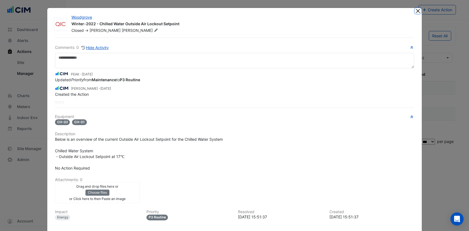
click at [415, 10] on button "Close" at bounding box center [418, 11] width 6 height 6
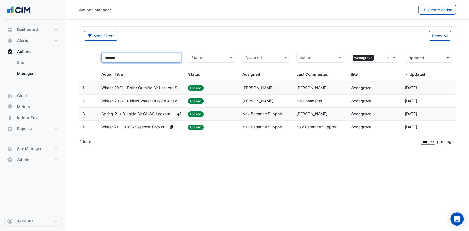
click at [155, 55] on input "*******" at bounding box center [141, 58] width 80 height 10
type input "*****"
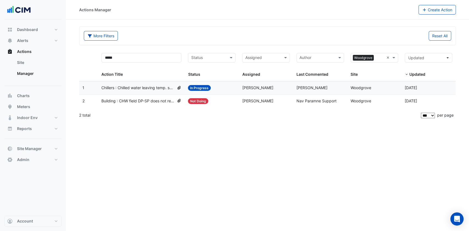
click at [141, 103] on span "Building : CHW field DP-SP does not reset" at bounding box center [137, 101] width 73 height 6
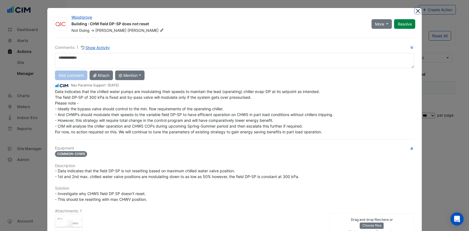
click at [415, 10] on button "Close" at bounding box center [418, 11] width 6 height 6
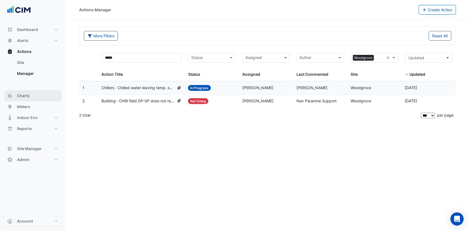
click at [26, 95] on span "Charts" at bounding box center [23, 95] width 13 height 5
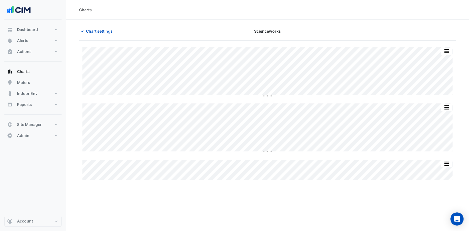
click at [110, 30] on span "Chart settings" at bounding box center [99, 31] width 27 height 6
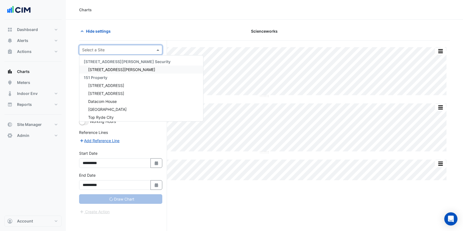
click at [108, 50] on input "text" at bounding box center [115, 50] width 66 height 6
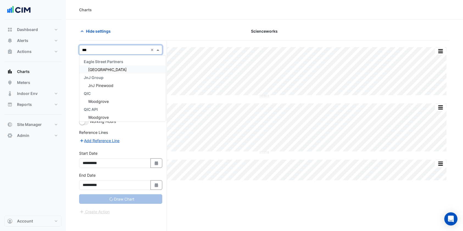
type input "****"
type input "**********"
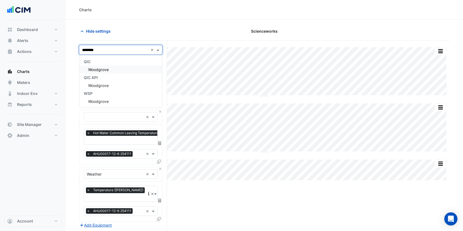
type input "*********"
click at [102, 73] on div "QIC Woodgrove QIC API Woodgrove WSP [GEOGRAPHIC_DATA]" at bounding box center [120, 82] width 83 height 48
click at [102, 68] on span "Woodgrove" at bounding box center [98, 69] width 21 height 5
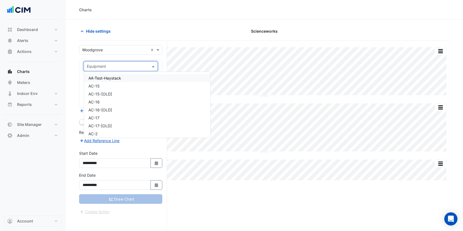
click at [101, 65] on input "text" at bounding box center [115, 67] width 57 height 6
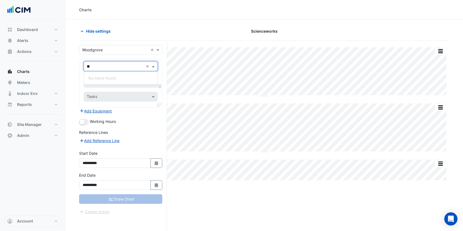
type input "*"
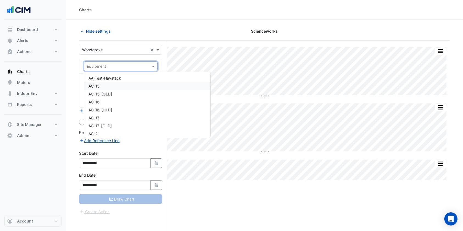
click at [94, 86] on span "AC-15" at bounding box center [93, 86] width 11 height 5
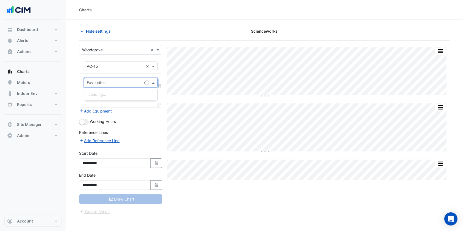
click at [109, 84] on input "text" at bounding box center [114, 83] width 55 height 6
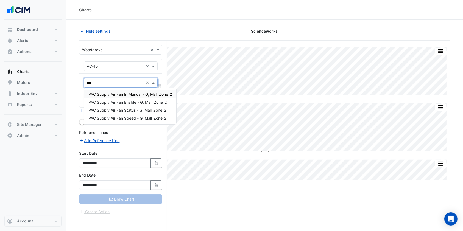
type input "***"
click at [127, 68] on input "text" at bounding box center [115, 67] width 57 height 6
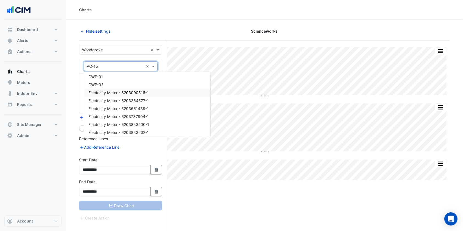
scroll to position [330, 0]
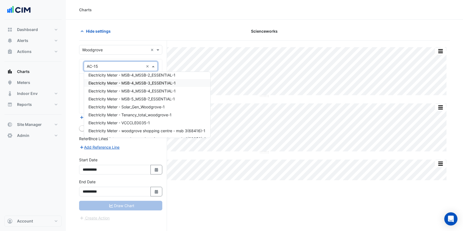
click at [137, 27] on div "Hide settings" at bounding box center [139, 31] width 126 height 10
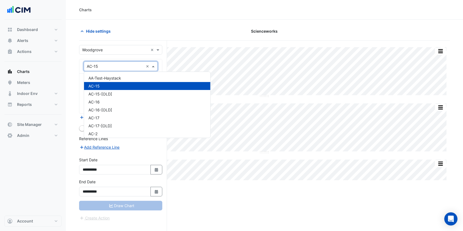
click at [110, 66] on input "text" at bounding box center [115, 67] width 57 height 6
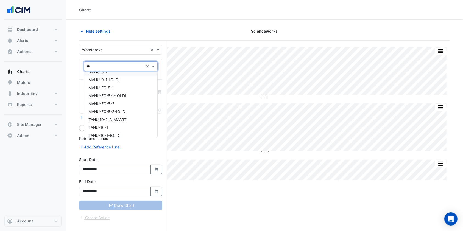
scroll to position [6, 0]
type input "***"
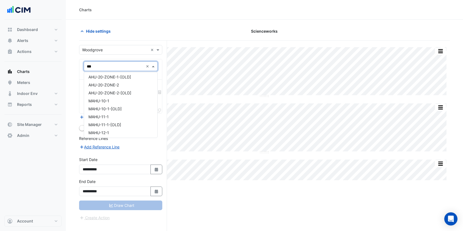
scroll to position [43, 0]
click at [120, 90] on div "MAHU-10-1" at bounding box center [120, 91] width 73 height 8
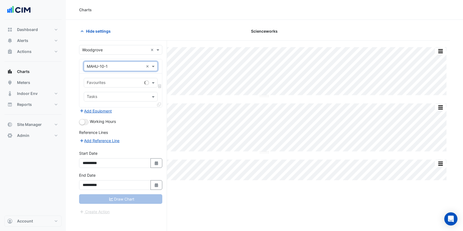
click at [152, 82] on span at bounding box center [153, 83] width 7 height 6
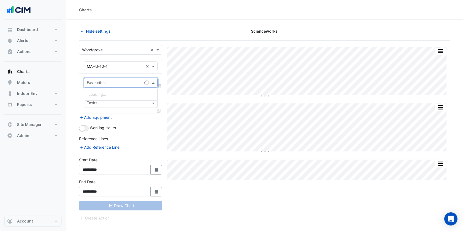
click at [152, 82] on span at bounding box center [153, 83] width 7 height 6
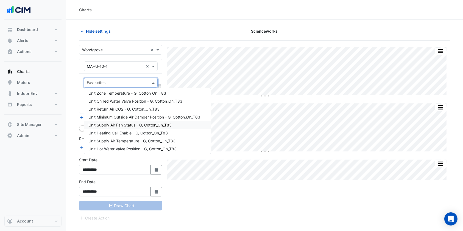
scroll to position [37, 0]
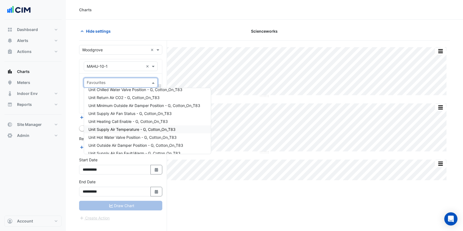
click at [127, 131] on span "Unit Supply Air Temperature - G, Cotton_On_T83" at bounding box center [131, 129] width 87 height 5
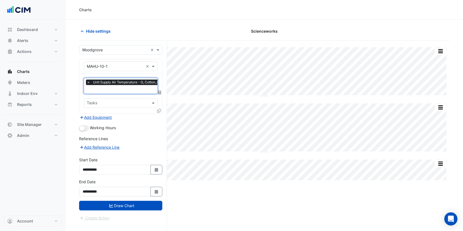
click at [141, 90] on input "text" at bounding box center [129, 90] width 85 height 6
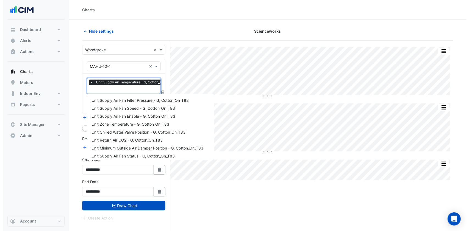
scroll to position [74, 0]
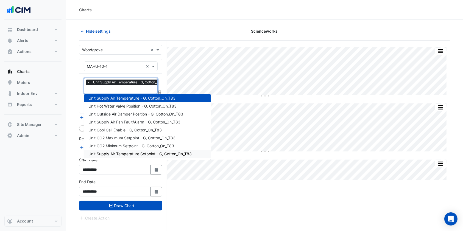
click at [125, 155] on span "Unit Supply Air Temperature Setpoint - G, Cotton_On_T83" at bounding box center [139, 154] width 103 height 5
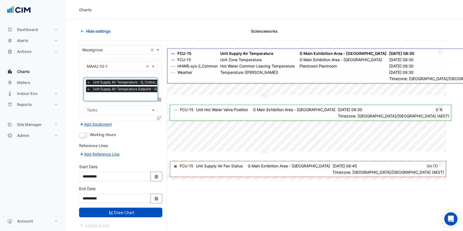
click at [160, 116] on icon at bounding box center [159, 118] width 4 height 4
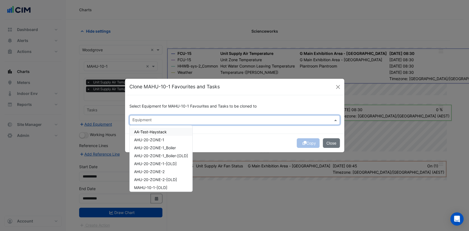
click at [175, 122] on input "text" at bounding box center [231, 121] width 198 height 6
click at [152, 170] on span "AHU-20-ZONE-2" at bounding box center [149, 171] width 30 height 5
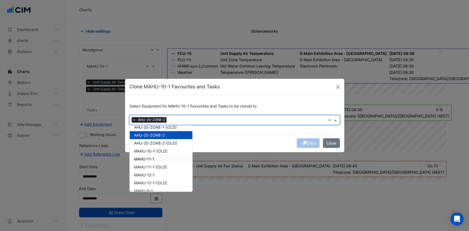
click at [151, 157] on span "MAHU-11-1" at bounding box center [144, 159] width 20 height 5
click at [146, 173] on span "MAHU-12-1" at bounding box center [144, 175] width 21 height 5
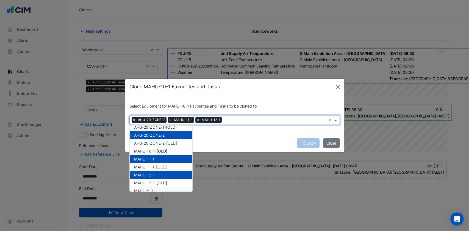
click at [149, 188] on div "MAHU-9-1" at bounding box center [161, 191] width 63 height 8
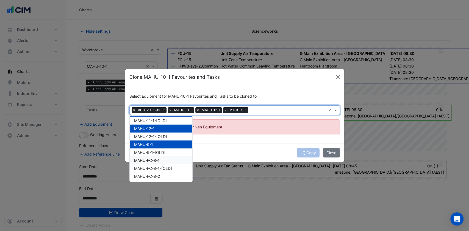
click at [152, 160] on span "MAHU-FC-8-1" at bounding box center [147, 160] width 26 height 5
click at [151, 177] on span "MAHU-FC-8-2" at bounding box center [147, 176] width 26 height 5
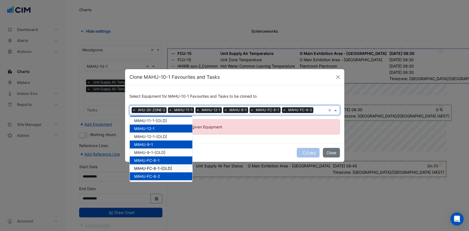
scroll to position [110, 0]
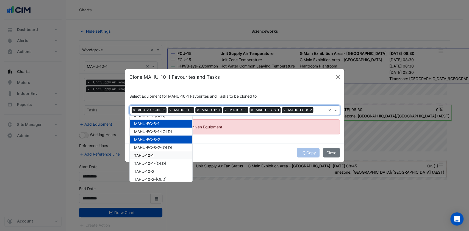
click at [153, 153] on span "TAHU-10-1" at bounding box center [144, 155] width 20 height 5
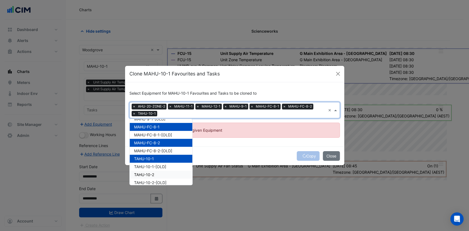
click at [145, 171] on div "TAHU-10-2" at bounding box center [161, 175] width 63 height 8
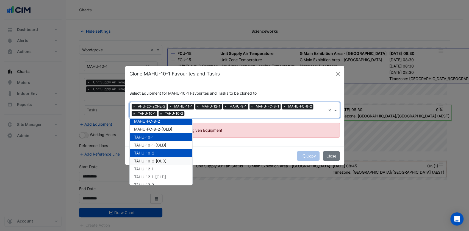
scroll to position [146, 0]
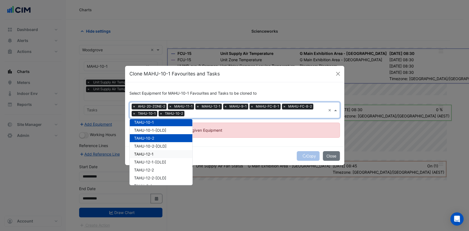
click at [149, 154] on span "TAHU-12-1" at bounding box center [143, 154] width 19 height 5
click at [150, 171] on span "TAHU-12-2" at bounding box center [144, 170] width 20 height 5
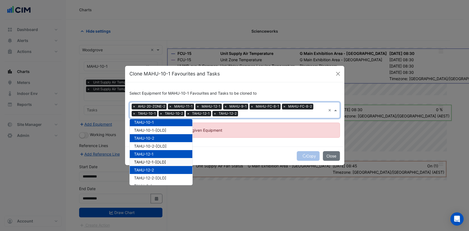
scroll to position [183, 0]
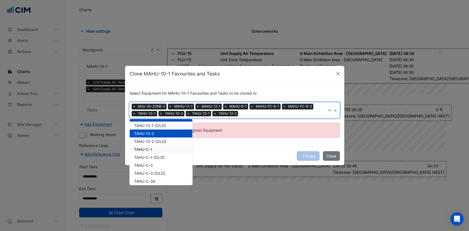
click at [151, 150] on span "TAHU-C-1" at bounding box center [143, 149] width 18 height 5
click at [150, 164] on span "TAHU-C-3" at bounding box center [143, 165] width 19 height 5
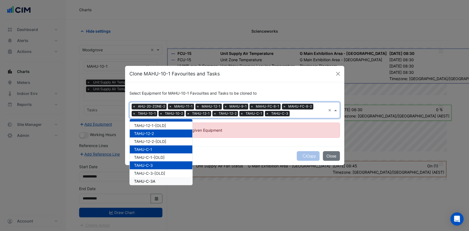
click at [145, 178] on div "TAHU-C-3A" at bounding box center [161, 181] width 63 height 8
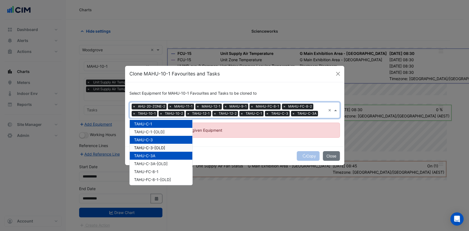
scroll to position [220, 0]
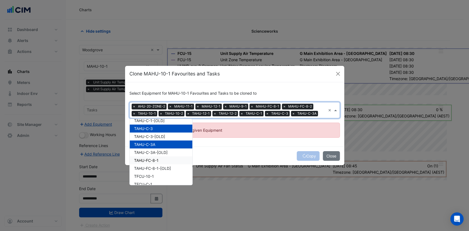
click at [148, 159] on span "TAHU-FC-8-1" at bounding box center [146, 160] width 24 height 5
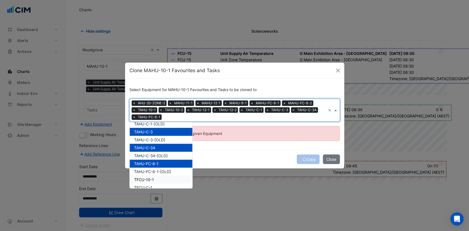
click at [145, 179] on span "TFCU-10-1" at bounding box center [144, 179] width 20 height 5
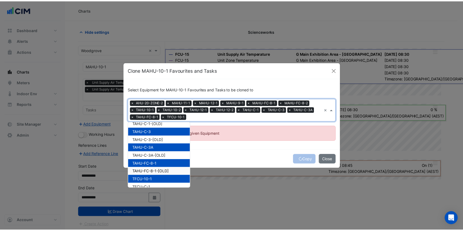
scroll to position [249, 0]
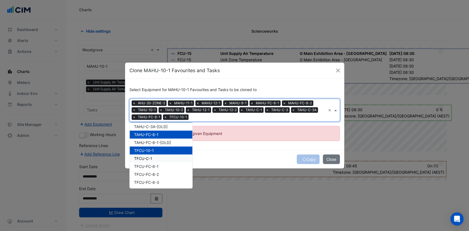
click at [149, 158] on span "TFCU-C-1" at bounding box center [143, 158] width 18 height 5
click at [238, 165] on div "Copy Close" at bounding box center [234, 159] width 219 height 19
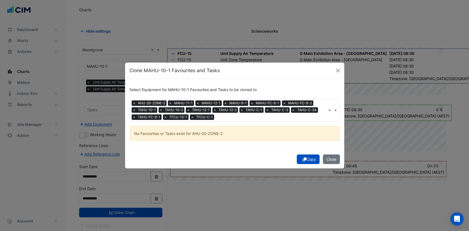
click at [308, 159] on button "Copy" at bounding box center [308, 160] width 23 height 10
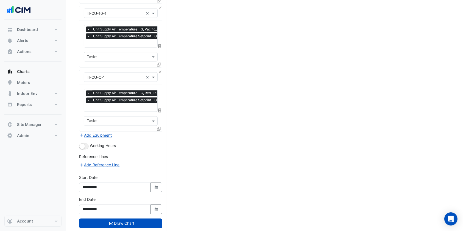
scroll to position [952, 0]
click at [155, 186] on icon "Select Date" at bounding box center [156, 188] width 5 height 4
select select "*"
select select "****"
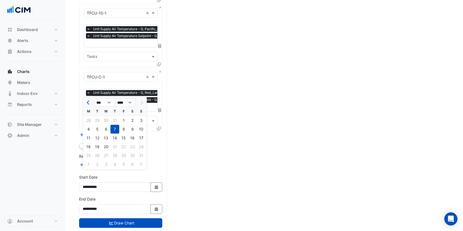
click at [90, 102] on button "Previous month" at bounding box center [88, 102] width 7 height 9
click at [144, 102] on button "Next month" at bounding box center [141, 102] width 7 height 9
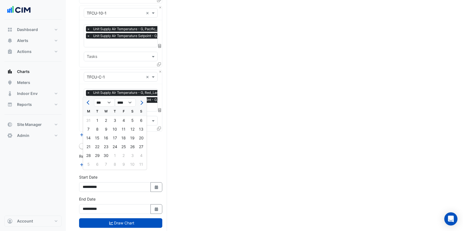
select select "*"
click at [117, 119] on div "1" at bounding box center [114, 120] width 9 height 9
type input "**********"
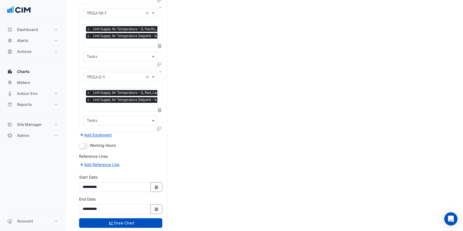
click at [118, 219] on button "Draw Chart" at bounding box center [120, 224] width 83 height 10
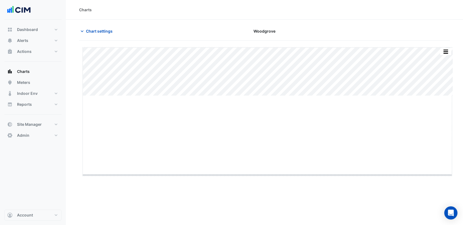
drag, startPoint x: 266, startPoint y: 97, endPoint x: 257, endPoint y: 176, distance: 79.9
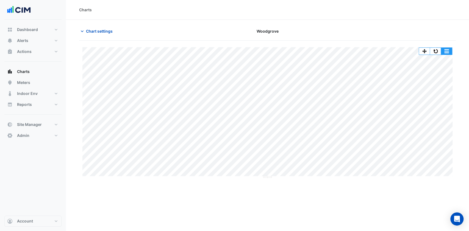
click at [445, 48] on button "button" at bounding box center [446, 51] width 11 height 7
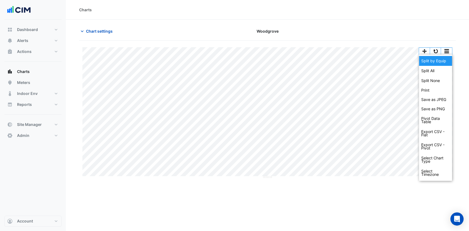
click at [437, 57] on div "Split by Equip" at bounding box center [435, 61] width 33 height 10
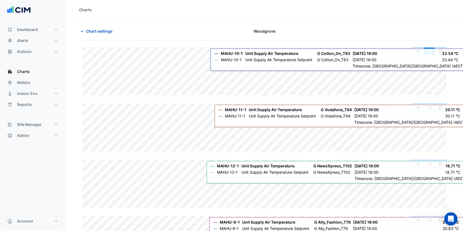
click at [426, 54] on button "button" at bounding box center [429, 51] width 11 height 7
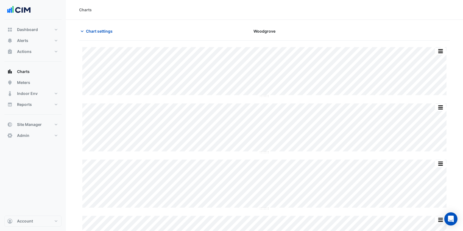
click at [99, 35] on button "Chart settings" at bounding box center [97, 31] width 37 height 10
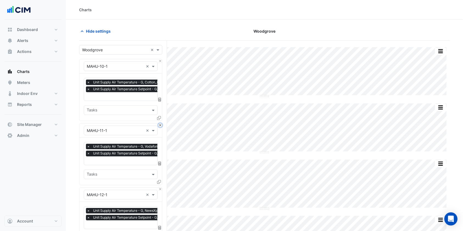
click at [161, 124] on button "Close" at bounding box center [160, 126] width 4 height 4
click at [161, 188] on button "Close" at bounding box center [160, 190] width 4 height 4
click at [161, 124] on button "Close" at bounding box center [160, 126] width 4 height 4
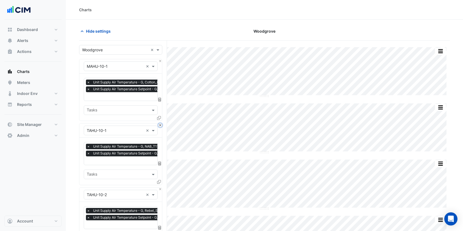
click at [161, 124] on button "Close" at bounding box center [160, 126] width 4 height 4
click at [161, 188] on button "Close" at bounding box center [160, 190] width 4 height 4
click at [161, 124] on button "Close" at bounding box center [160, 126] width 4 height 4
click at [161, 188] on button "Close" at bounding box center [160, 190] width 4 height 4
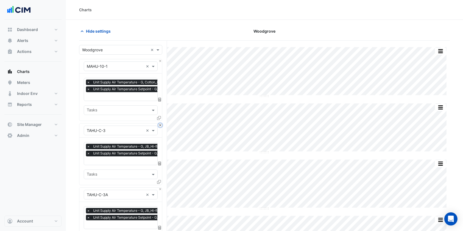
click at [161, 124] on button "Close" at bounding box center [160, 126] width 4 height 4
click at [161, 188] on button "Close" at bounding box center [160, 190] width 4 height 4
click at [161, 124] on button "Close" at bounding box center [160, 126] width 4 height 4
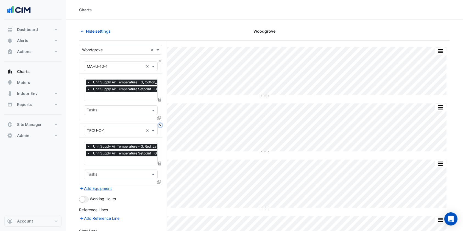
click at [161, 124] on button "Close" at bounding box center [160, 126] width 4 height 4
click at [161, 185] on div "Add Equipment" at bounding box center [120, 188] width 83 height 7
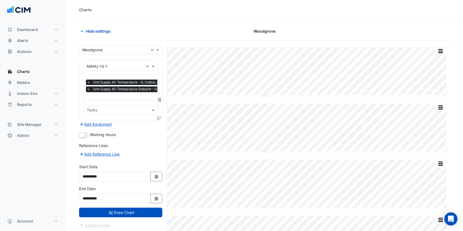
scroll to position [0, 2]
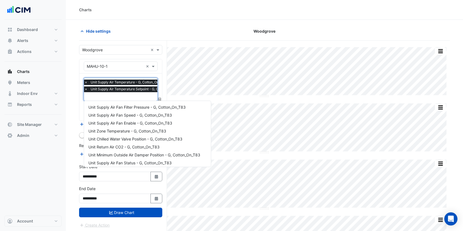
click at [105, 99] on input "text" at bounding box center [133, 97] width 99 height 6
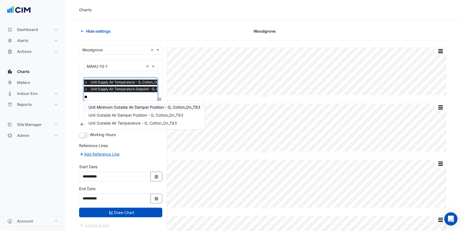
scroll to position [0, 0]
type input "****"
click at [85, 82] on span "×" at bounding box center [85, 82] width 5 height 5
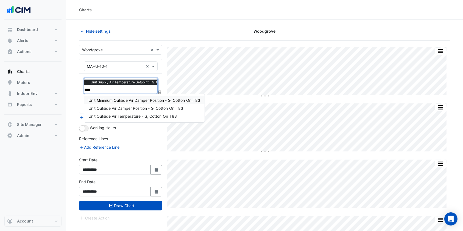
click at [85, 82] on span "×" at bounding box center [85, 82] width 5 height 5
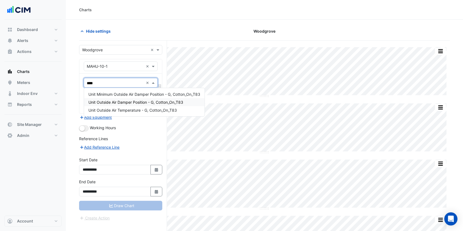
click at [121, 104] on span "Unit Outside Air Damper Position - G, Cotton_On_T83" at bounding box center [135, 102] width 95 height 5
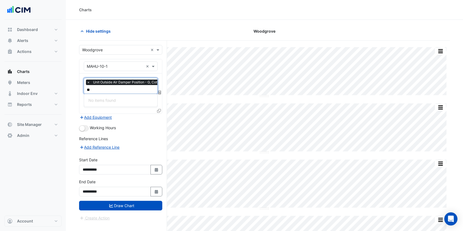
type input "*"
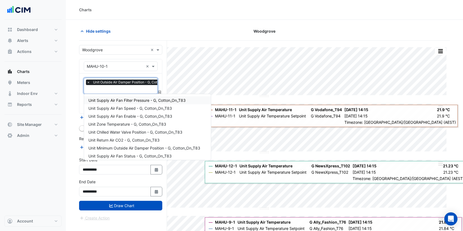
click at [196, 2] on div "Charts" at bounding box center [264, 10] width 397 height 20
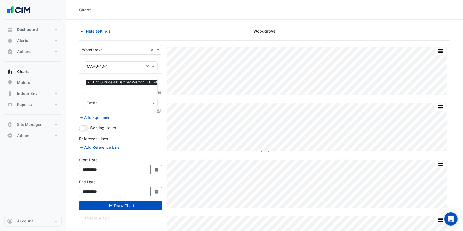
click at [159, 110] on icon at bounding box center [159, 111] width 4 height 4
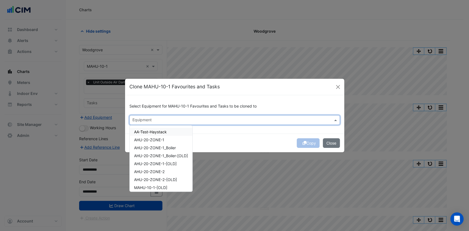
click at [166, 116] on div "Equipment" at bounding box center [230, 120] width 201 height 9
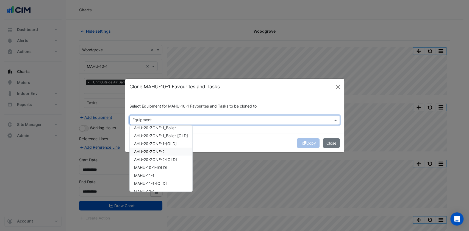
scroll to position [37, 0]
click at [150, 160] on span "MAHU-11-1" at bounding box center [144, 159] width 20 height 5
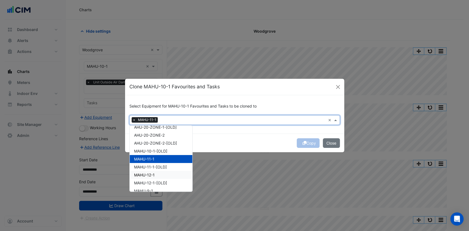
click at [149, 175] on span "MAHU-12-1" at bounding box center [144, 175] width 21 height 5
click at [147, 188] on div "MAHU-9-1" at bounding box center [161, 191] width 63 height 8
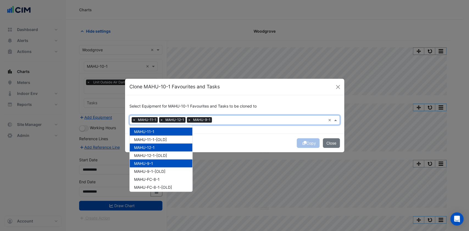
scroll to position [73, 0]
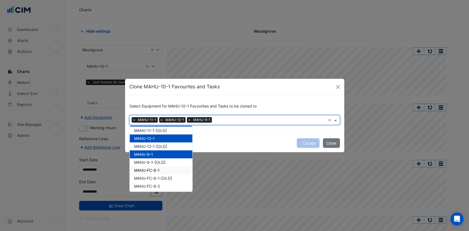
click at [153, 172] on span "MAHU-FC-8-1" at bounding box center [147, 170] width 26 height 5
click at [155, 186] on span "MAHU-FC-8-2" at bounding box center [147, 186] width 26 height 5
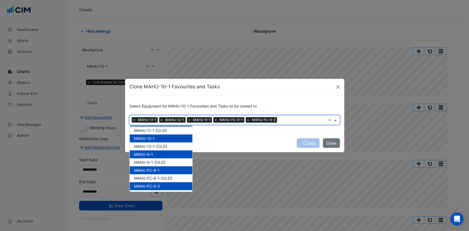
scroll to position [110, 0]
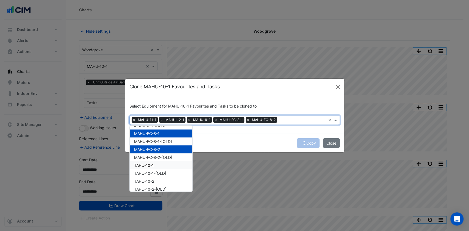
click at [150, 166] on span "TAHU-10-1" at bounding box center [144, 165] width 20 height 5
click at [153, 179] on span "TAHU-10-2" at bounding box center [144, 181] width 20 height 5
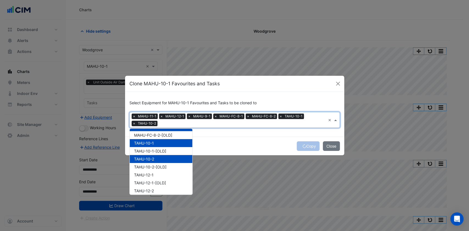
scroll to position [146, 0]
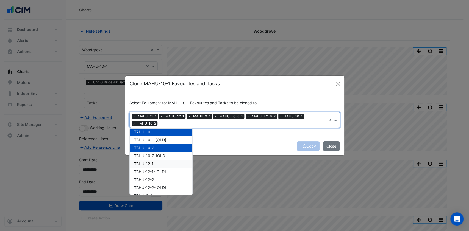
click at [150, 165] on span "TAHU-12-1" at bounding box center [143, 163] width 19 height 5
click at [155, 180] on div "TAHU-12-2" at bounding box center [161, 180] width 63 height 8
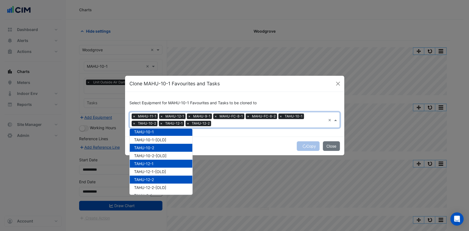
scroll to position [183, 0]
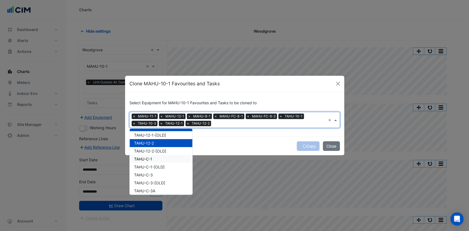
click at [148, 161] on div "TAHU-C-1" at bounding box center [161, 159] width 63 height 8
click at [156, 176] on div "TAHU-C-3" at bounding box center [161, 175] width 63 height 8
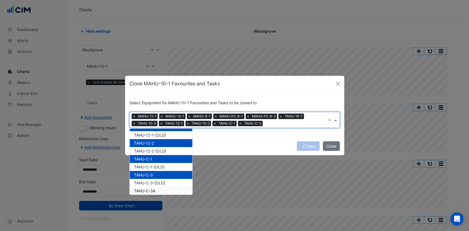
click at [149, 189] on span "TAHU-C-3A" at bounding box center [144, 191] width 21 height 5
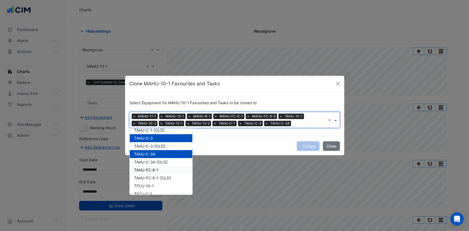
click at [153, 169] on span "TAHU-FC-8-1" at bounding box center [146, 170] width 24 height 5
click at [154, 186] on div "TFCU-10-1" at bounding box center [161, 186] width 63 height 8
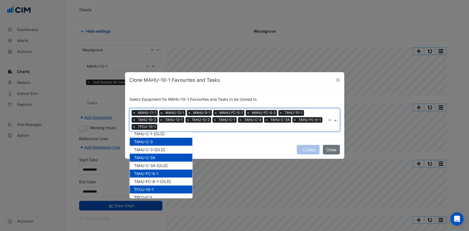
click at [140, 194] on div "TFCU-C-1" at bounding box center [161, 198] width 63 height 8
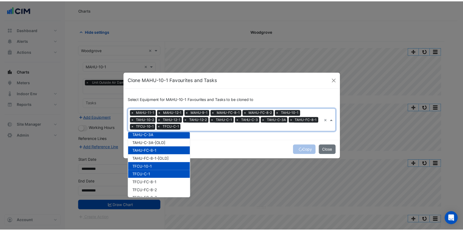
scroll to position [249, 0]
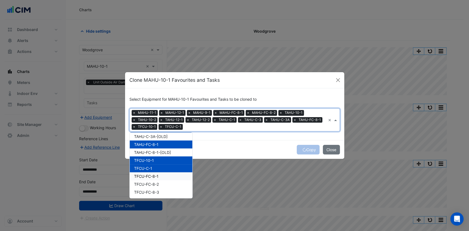
drag, startPoint x: 154, startPoint y: 176, endPoint x: 152, endPoint y: 179, distance: 3.8
click at [154, 176] on span "TFCU-FC-8-1" at bounding box center [146, 176] width 24 height 5
click at [150, 184] on span "TFCU-FC-8-2" at bounding box center [146, 184] width 25 height 5
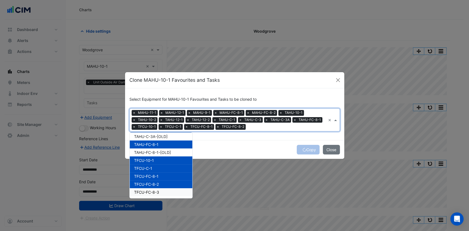
click at [148, 190] on span "TFCU-FC-8-3" at bounding box center [146, 192] width 25 height 5
click at [231, 150] on div "Copy Close" at bounding box center [234, 149] width 219 height 19
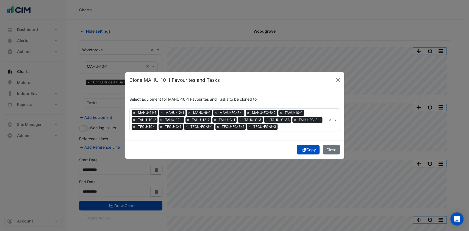
click at [298, 150] on button "Copy" at bounding box center [308, 150] width 23 height 10
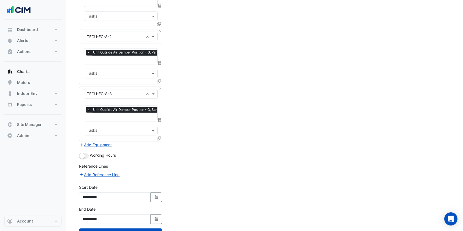
scroll to position [1010, 0]
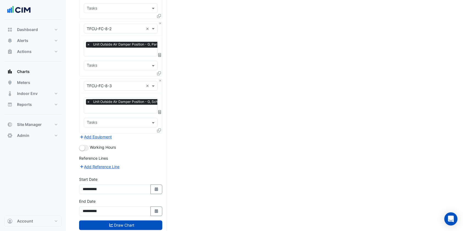
click at [115, 221] on button "Draw Chart" at bounding box center [120, 226] width 83 height 10
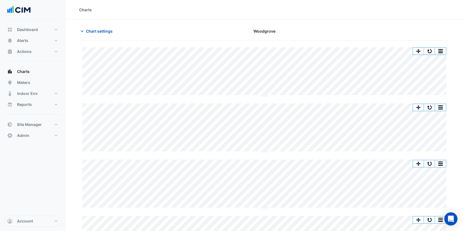
click at [90, 34] on button "Chart settings" at bounding box center [97, 31] width 37 height 10
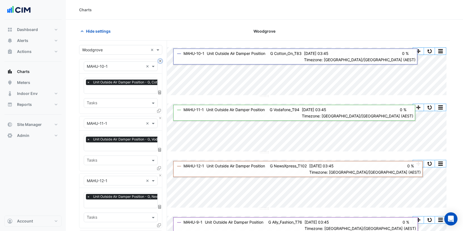
click at [159, 60] on button "Close" at bounding box center [160, 61] width 4 height 4
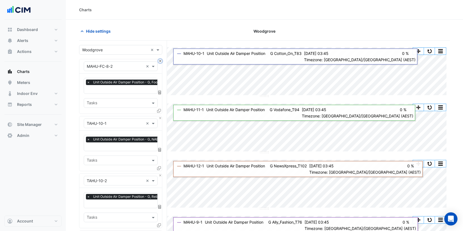
click at [159, 60] on button "Close" at bounding box center [160, 61] width 4 height 4
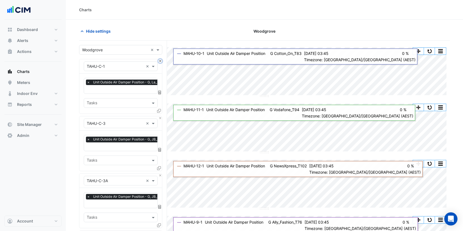
click at [159, 60] on button "Close" at bounding box center [160, 61] width 4 height 4
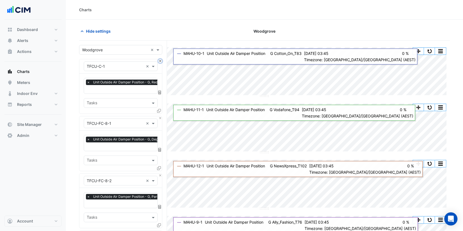
click at [159, 60] on button "Close" at bounding box center [160, 61] width 4 height 4
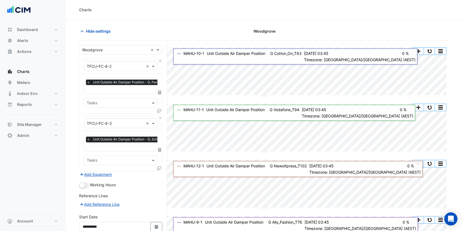
drag, startPoint x: 159, startPoint y: 60, endPoint x: 160, endPoint y: 18, distance: 42.0
click at [160, 18] on div "Charts" at bounding box center [264, 10] width 397 height 20
click at [158, 61] on button "Close" at bounding box center [160, 61] width 4 height 4
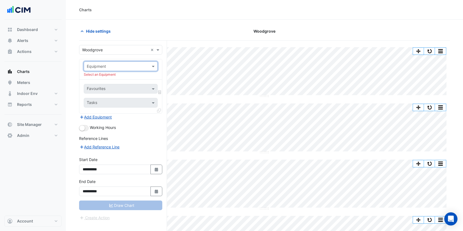
click at [137, 67] on input "text" at bounding box center [115, 67] width 57 height 6
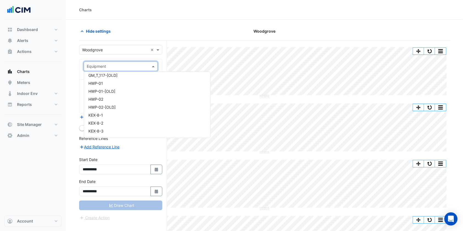
scroll to position [805, 0]
type input "***"
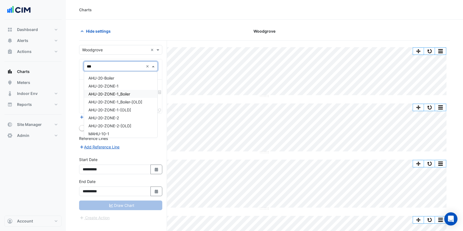
scroll to position [37, 0]
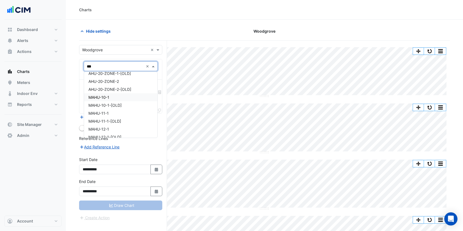
click at [104, 98] on span "MAHU-10-1" at bounding box center [98, 97] width 21 height 5
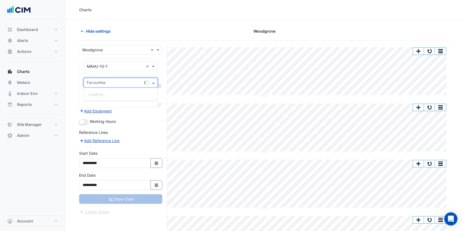
click at [111, 83] on input "text" at bounding box center [114, 83] width 55 height 6
type input "*"
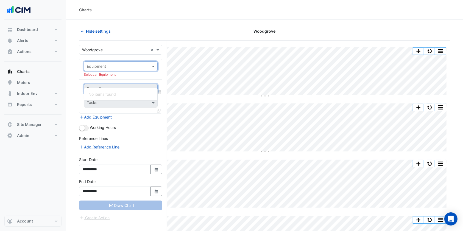
scroll to position [0, 0]
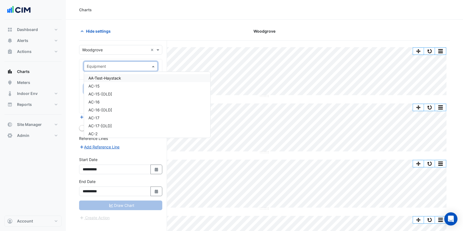
click at [143, 66] on input "text" at bounding box center [115, 67] width 57 height 6
click at [105, 124] on span "MAHU-12-1" at bounding box center [98, 126] width 21 height 5
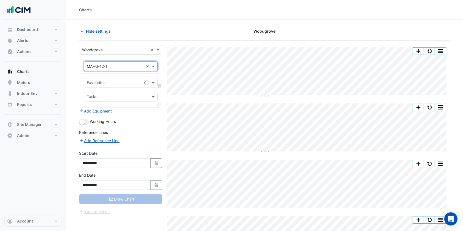
click at [153, 83] on span at bounding box center [153, 83] width 7 height 6
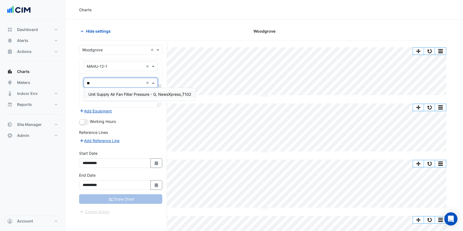
type input "*"
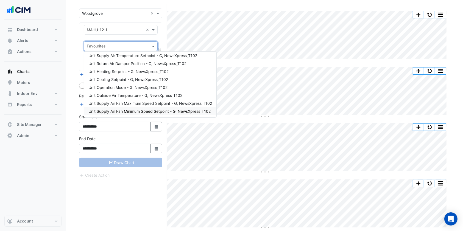
scroll to position [93, 0]
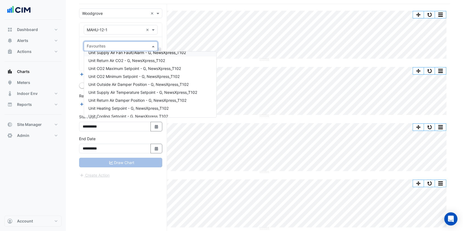
click at [157, 35] on div "Equipment × MAHU-12-1 ×" at bounding box center [120, 30] width 83 height 14
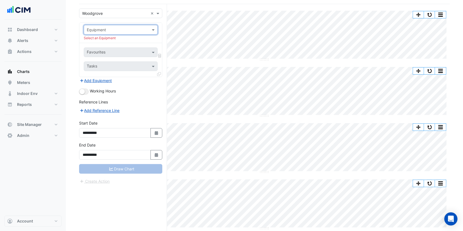
scroll to position [0, 0]
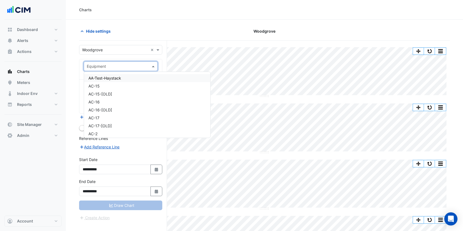
click at [130, 65] on input "text" at bounding box center [115, 67] width 57 height 6
click at [109, 105] on div "TAHU-10-1" at bounding box center [147, 108] width 126 height 8
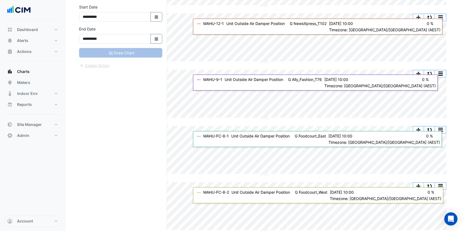
scroll to position [0, 0]
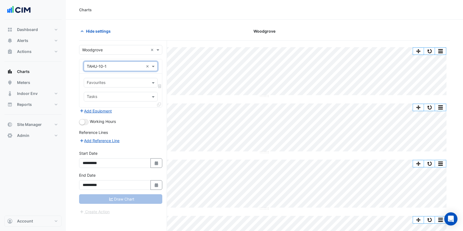
click at [118, 82] on input "text" at bounding box center [118, 83] width 62 height 6
